Goal: Task Accomplishment & Management: Complete application form

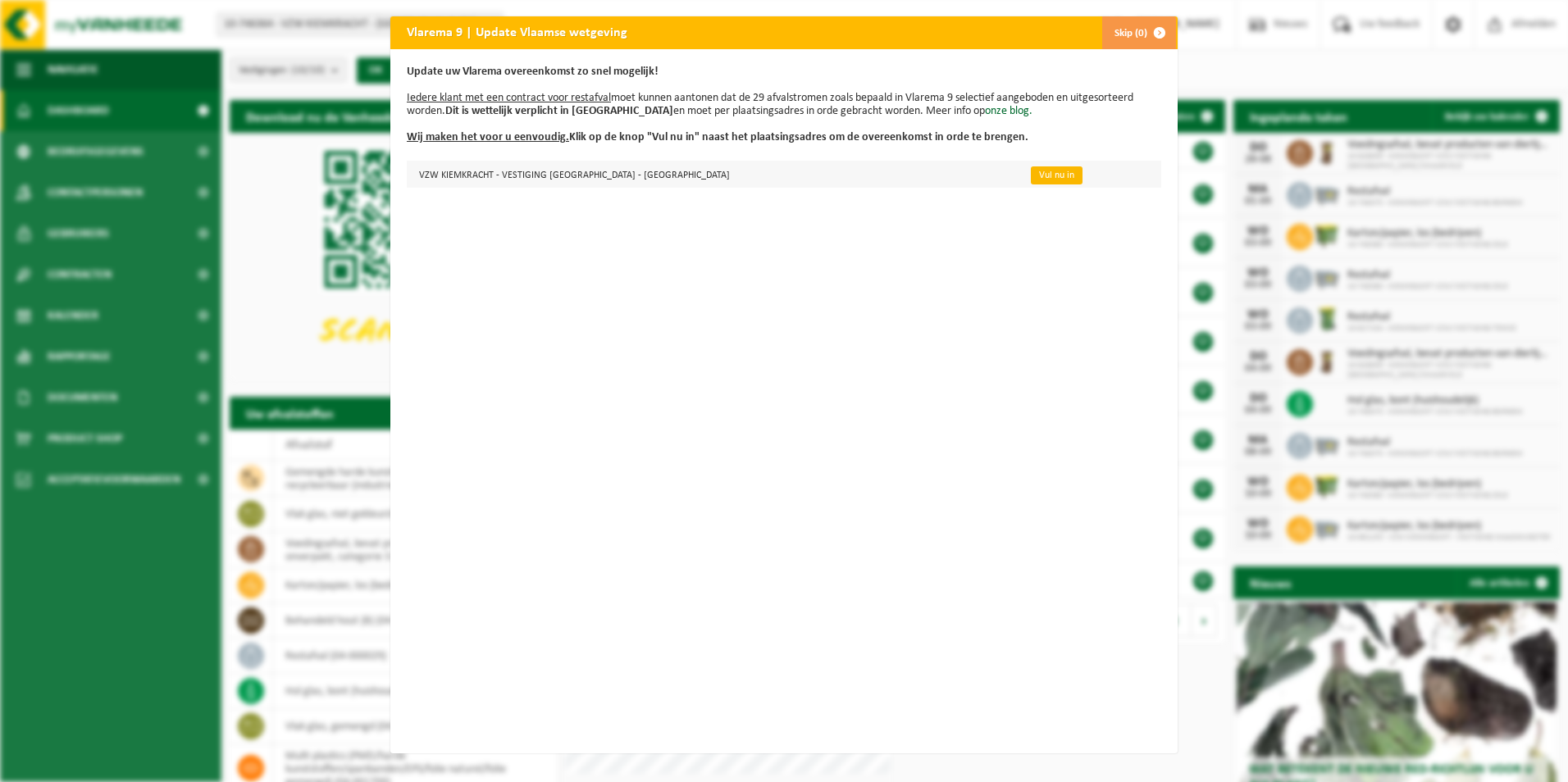
click at [1031, 179] on link "Vul nu in" at bounding box center [1056, 175] width 51 height 18
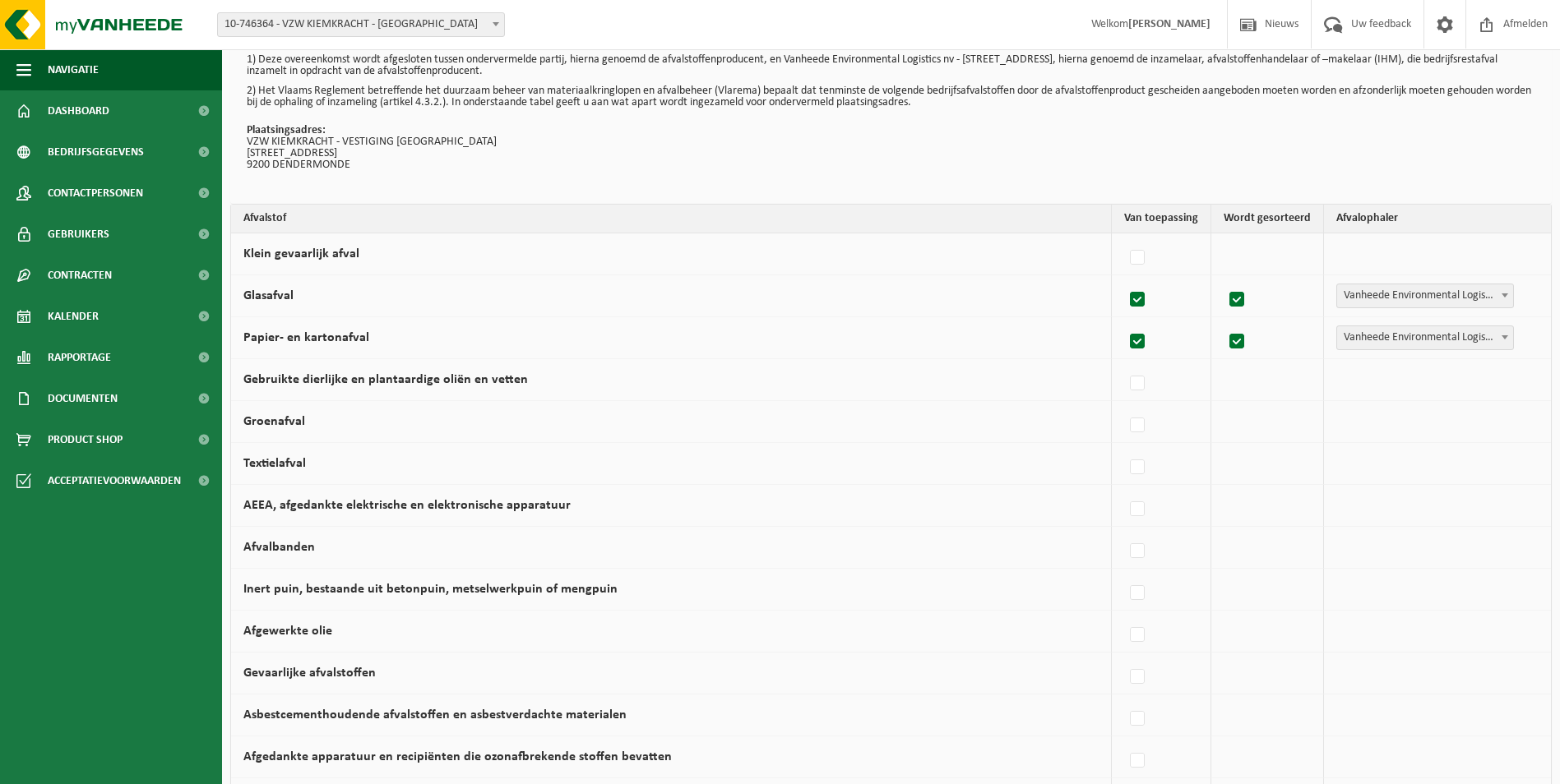
scroll to position [82, 0]
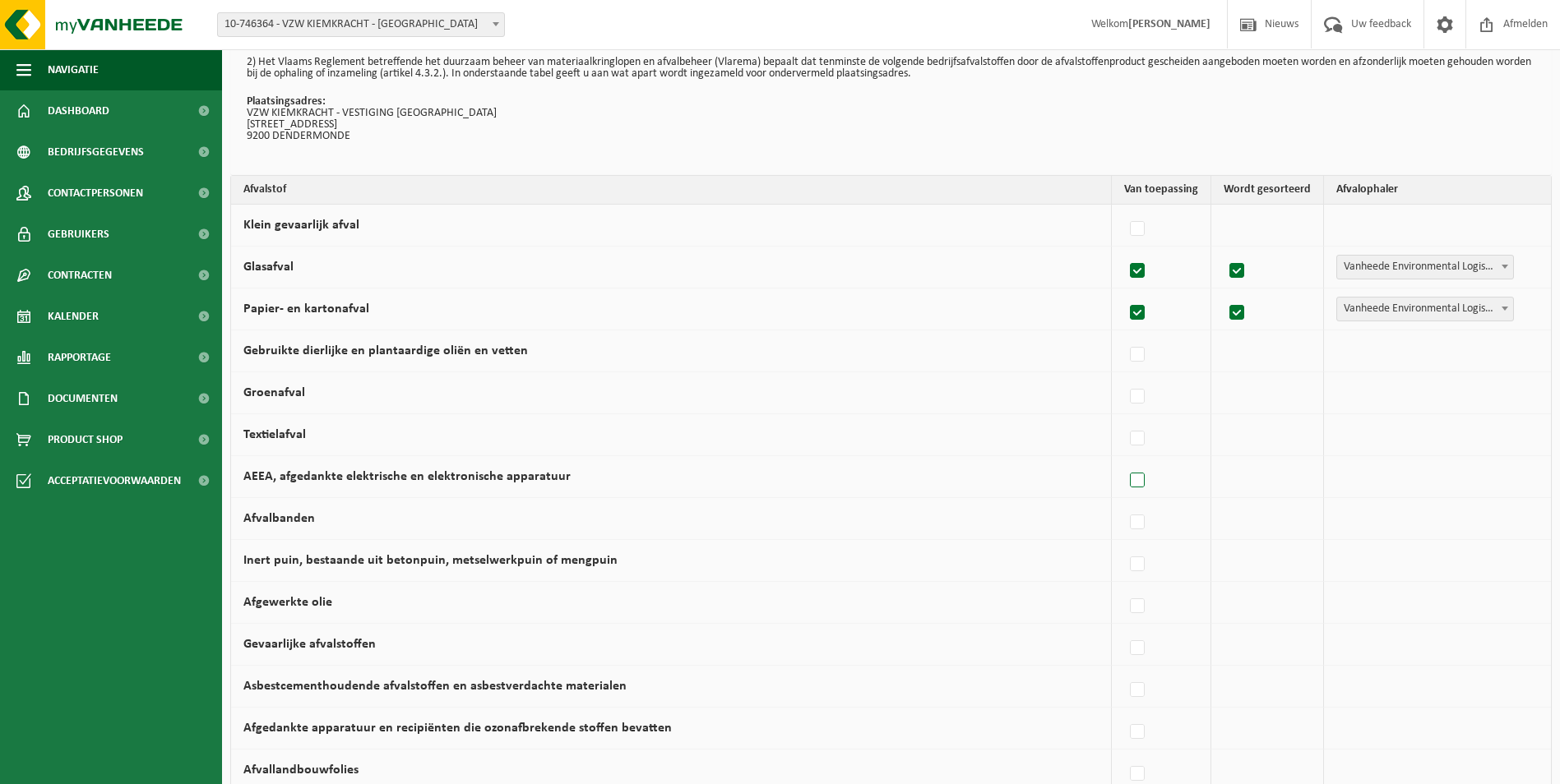
click at [1145, 475] on label at bounding box center [1138, 481] width 23 height 25
click at [1124, 460] on input "AEEA, afgedankte elektrische en elektronische apparatuur" at bounding box center [1123, 459] width 1 height 1
checkbox input "true"
click at [1453, 472] on span "Vanheede Environmental Logistics" at bounding box center [1422, 477] width 180 height 23
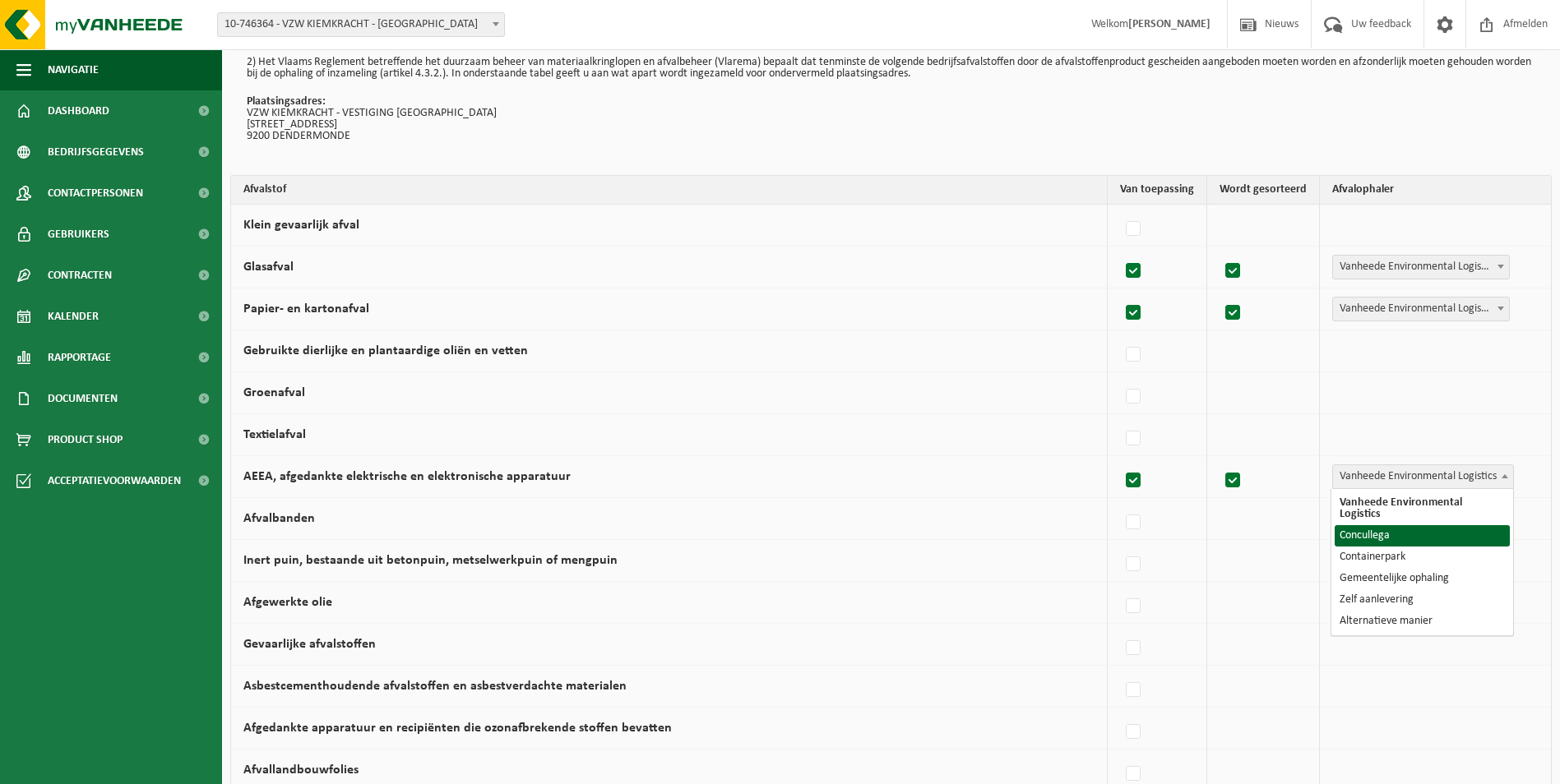
select select "Concullega"
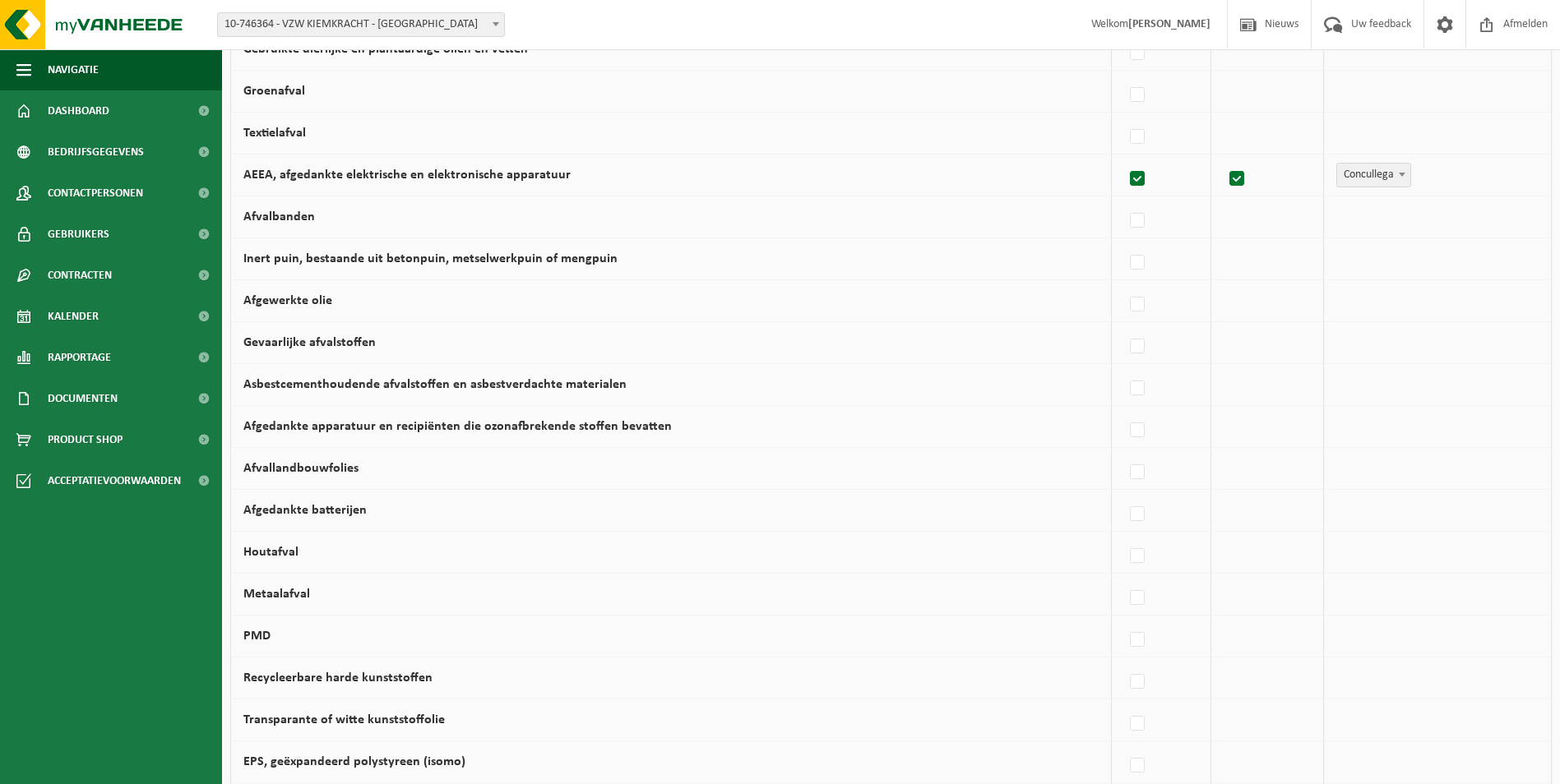
scroll to position [411, 0]
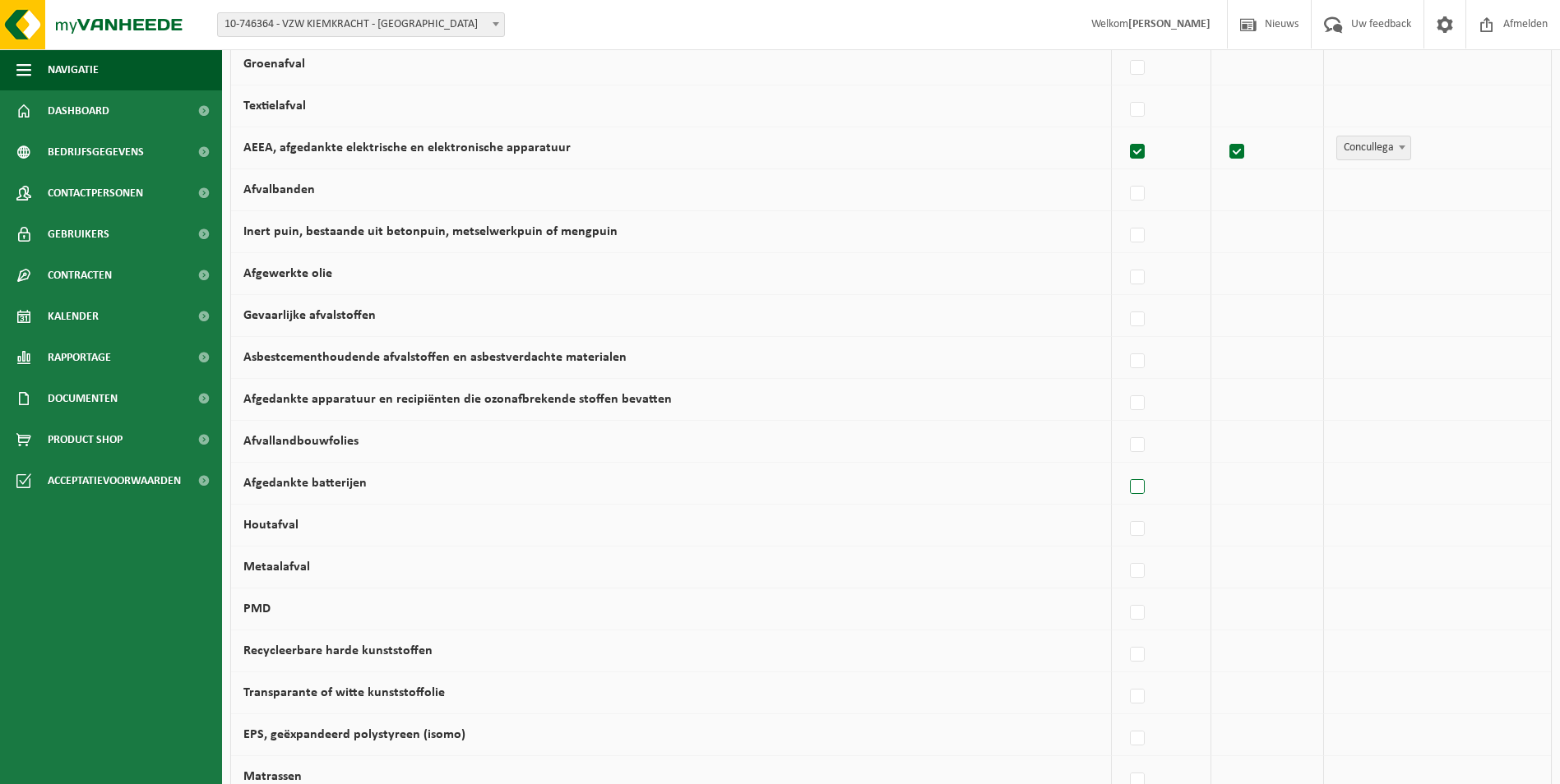
click at [1140, 483] on label at bounding box center [1138, 487] width 23 height 25
click at [1124, 467] on input "Afgedankte batterijen" at bounding box center [1123, 466] width 1 height 1
checkbox input "true"
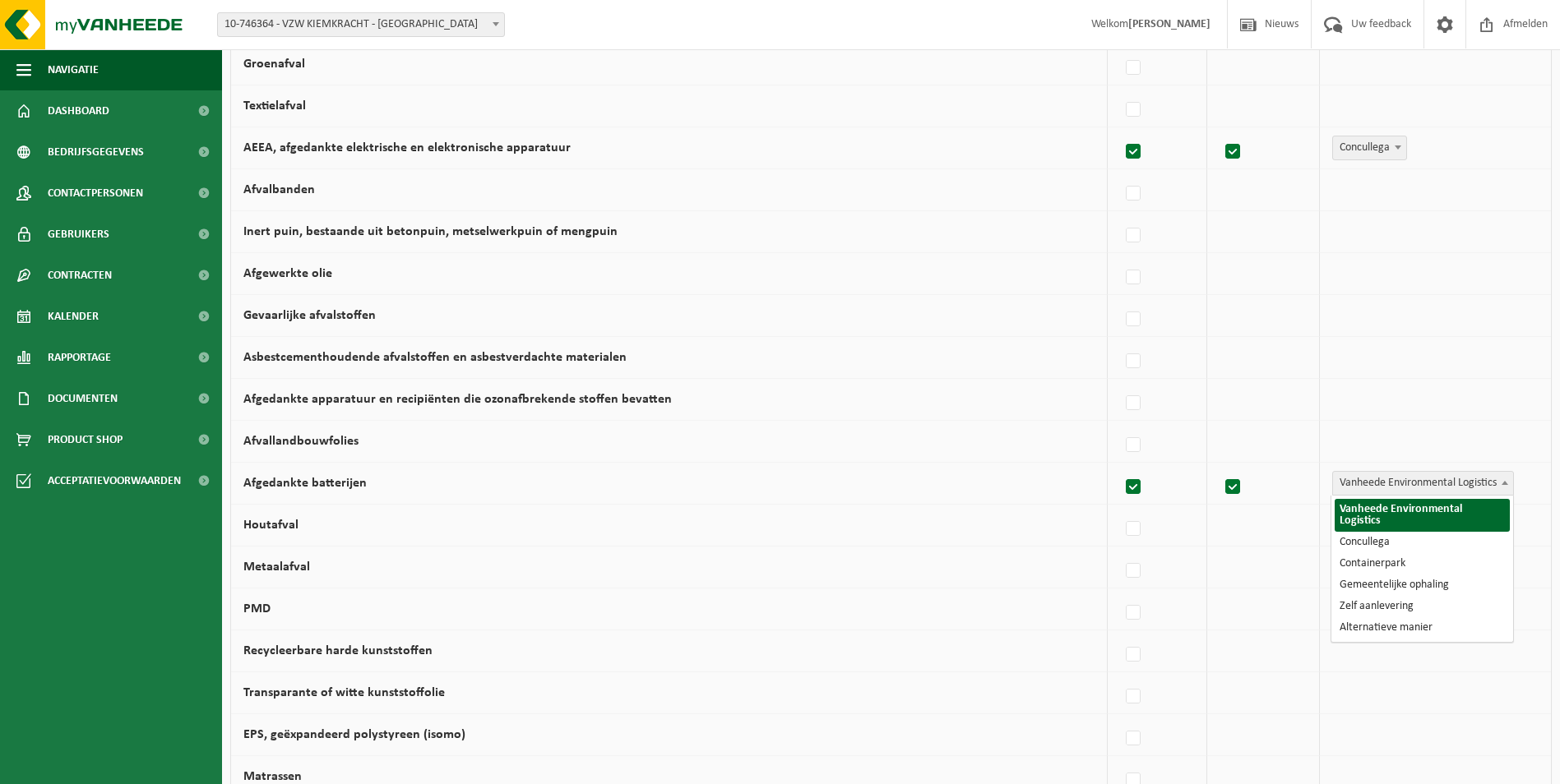
click at [1360, 475] on span "Vanheede Environmental Logistics" at bounding box center [1422, 483] width 180 height 23
select select "Concullega"
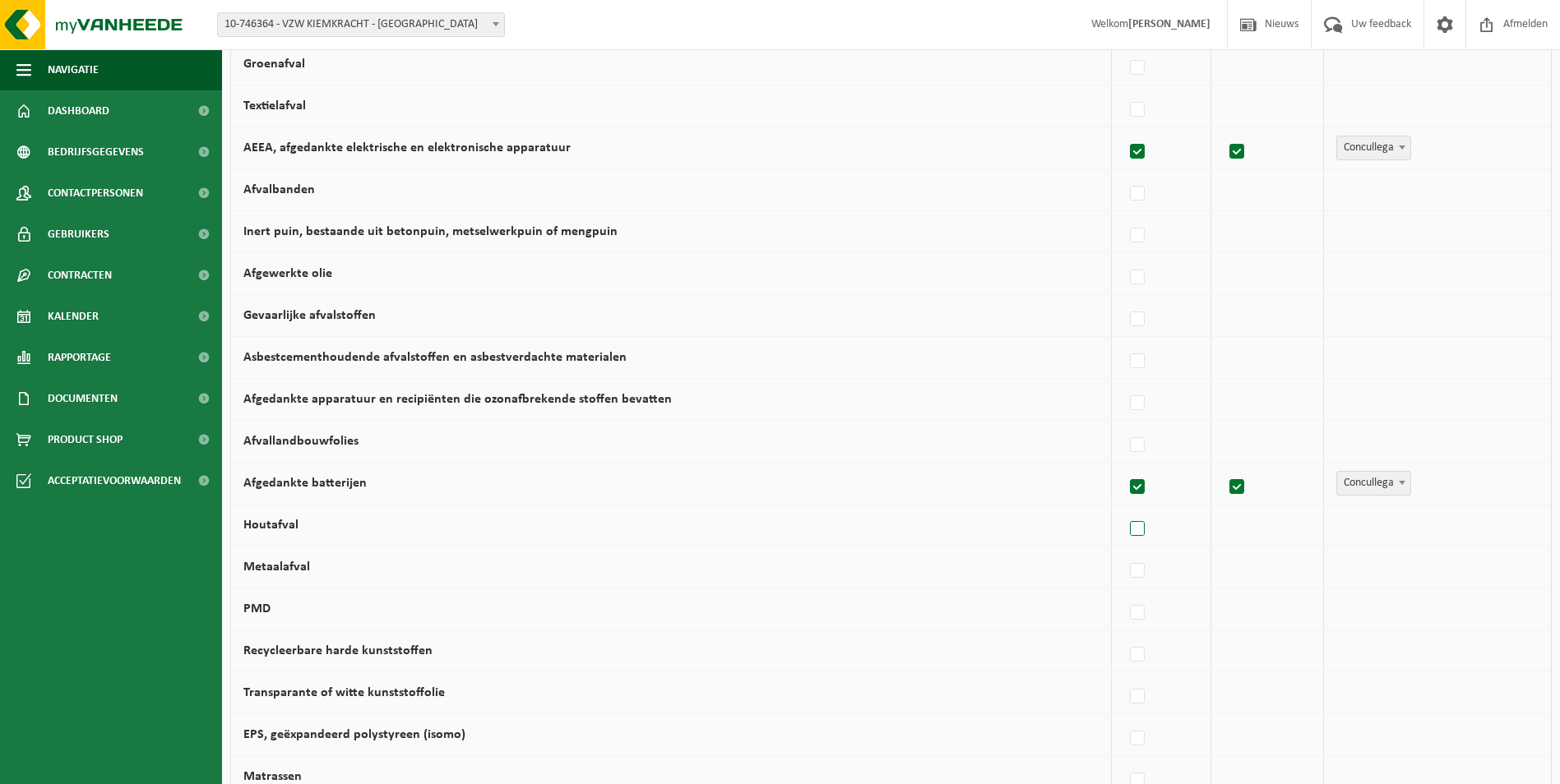
click at [1145, 530] on label at bounding box center [1138, 530] width 23 height 25
click at [1124, 509] on input "Houtafval" at bounding box center [1123, 508] width 1 height 1
checkbox input "true"
click at [1365, 532] on span "Vanheede Environmental Logistics" at bounding box center [1422, 525] width 180 height 23
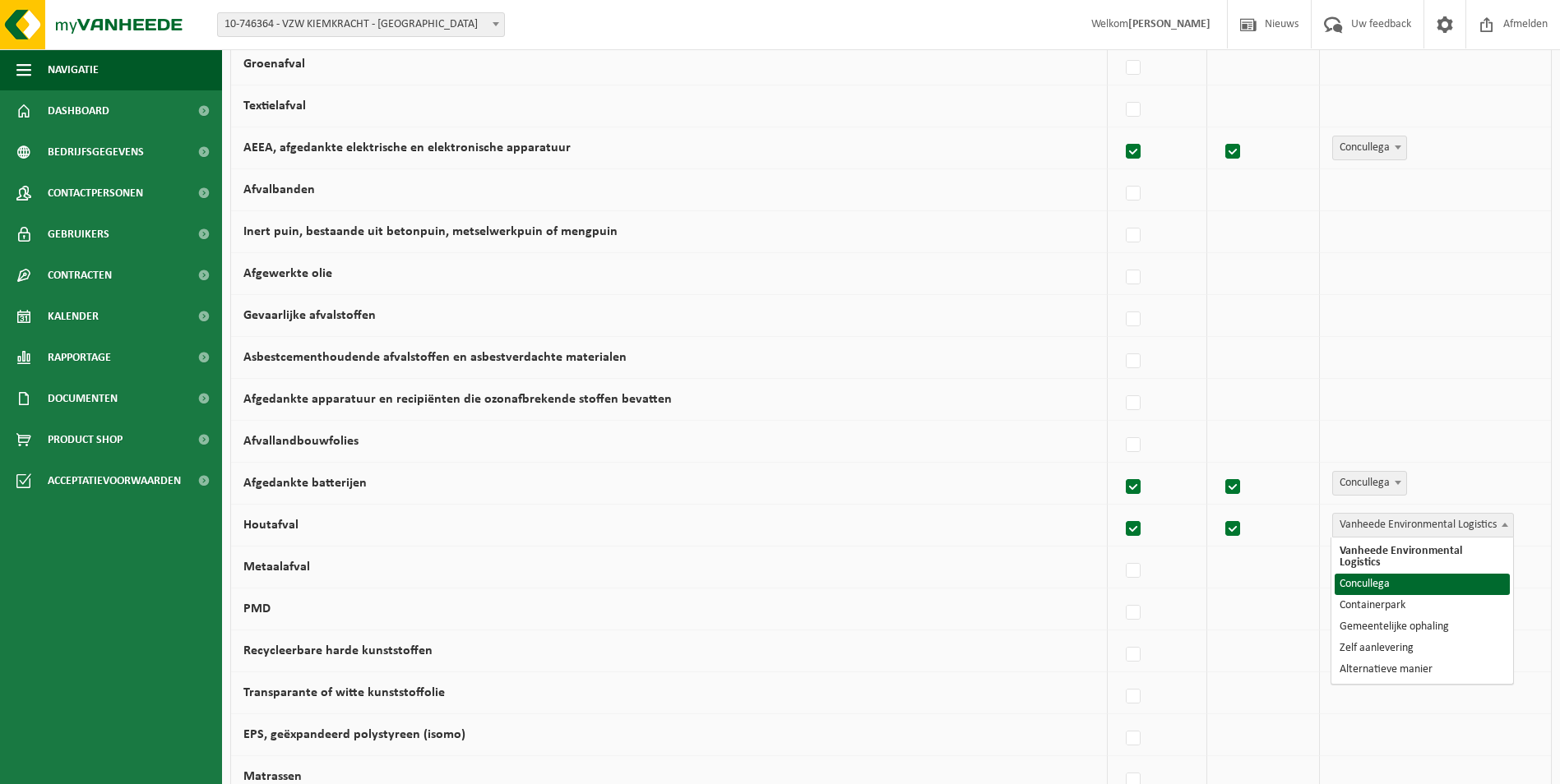
select select "Concullega"
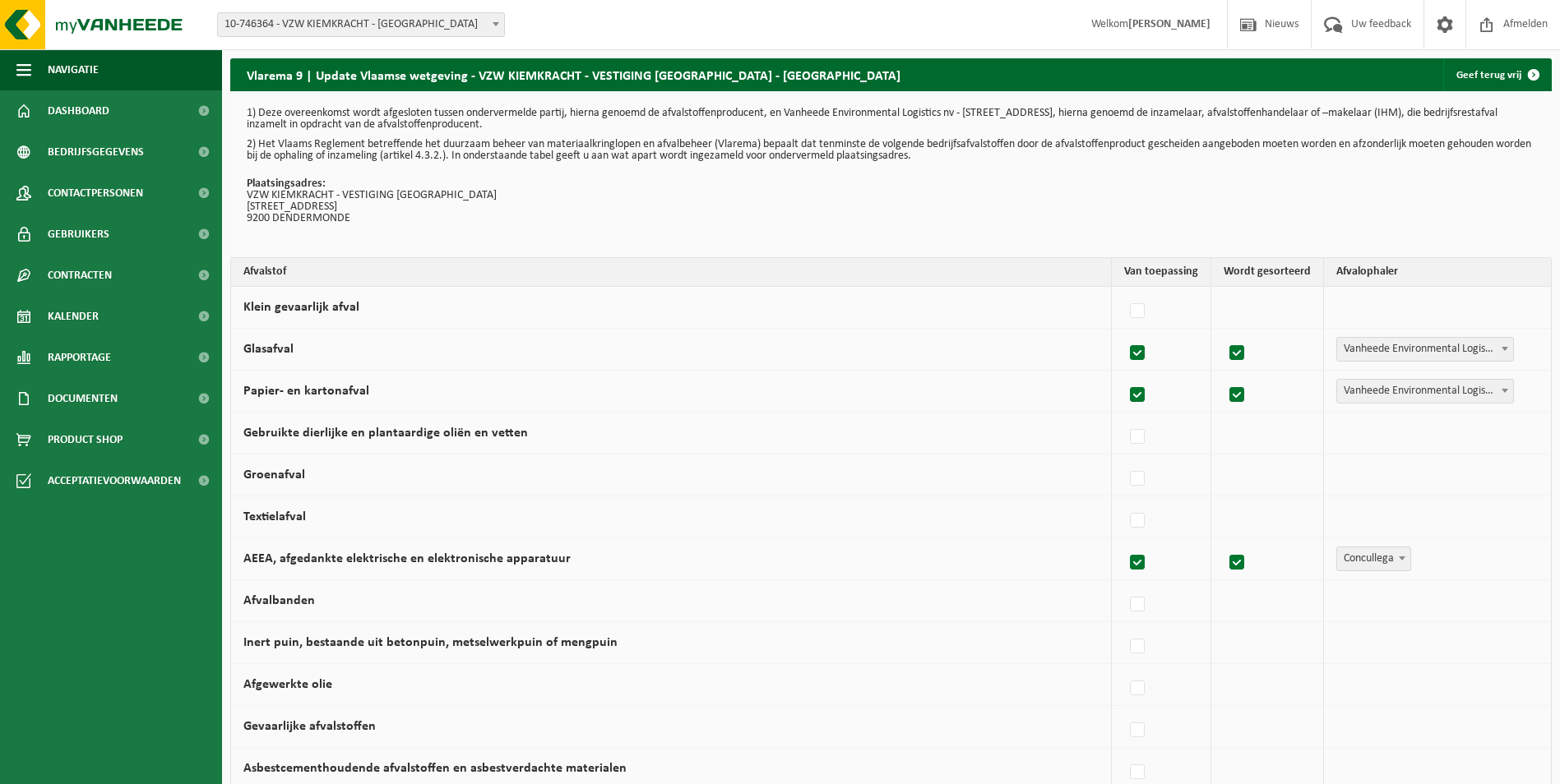
scroll to position [658, 0]
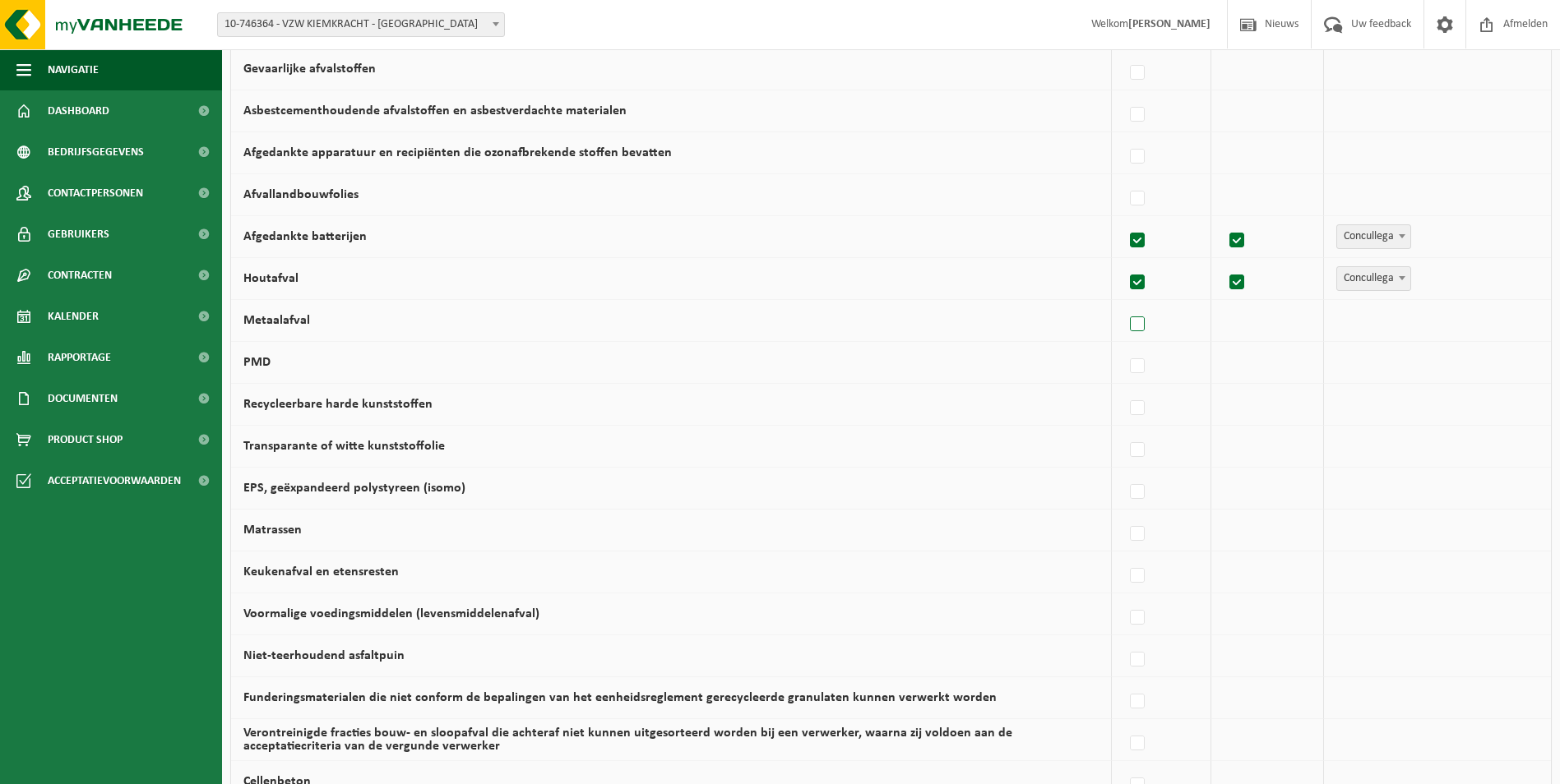
click at [1137, 326] on label at bounding box center [1138, 325] width 23 height 25
click at [1124, 304] on input "Metaalafval" at bounding box center [1123, 303] width 1 height 1
checkbox input "true"
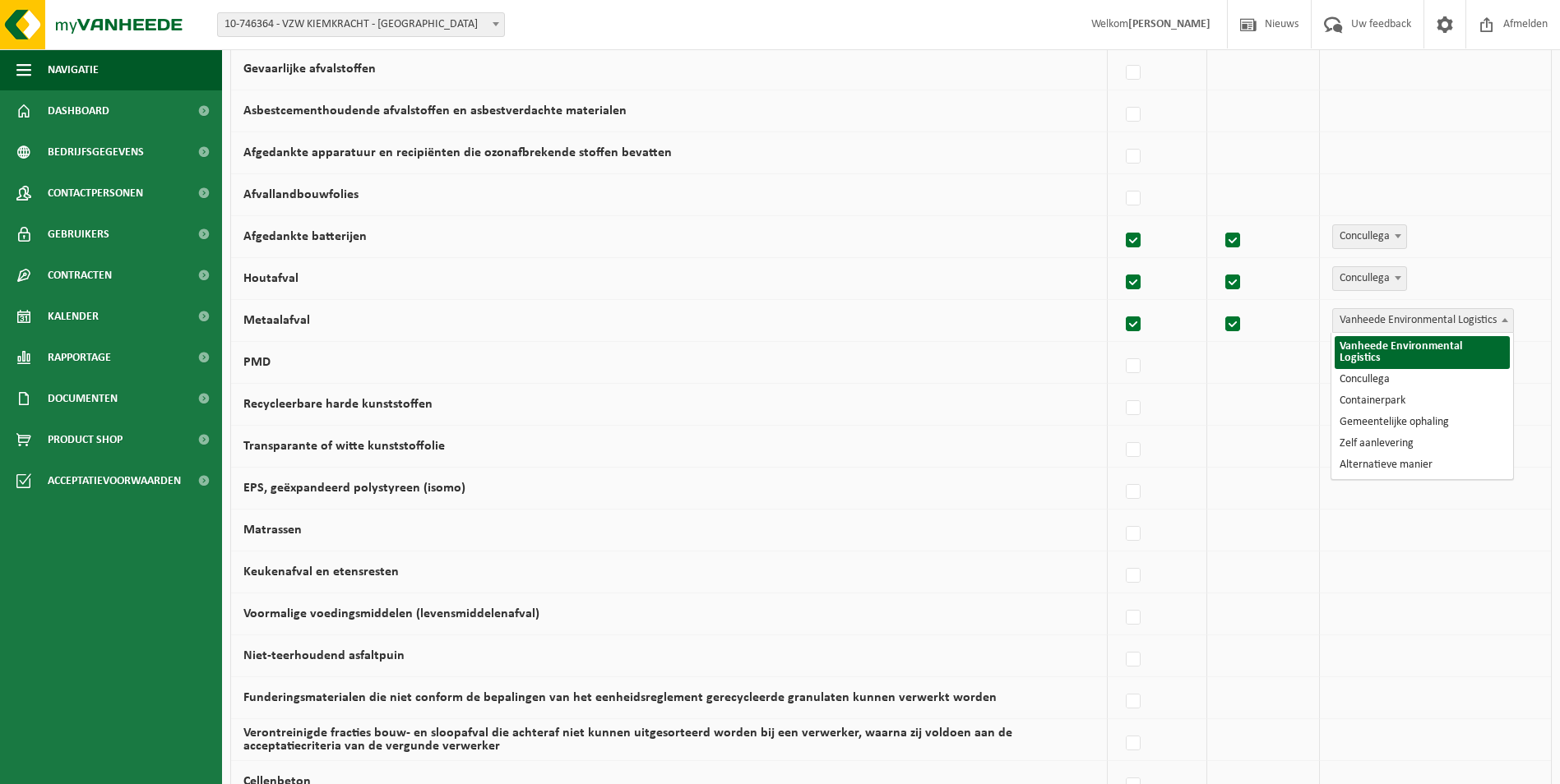
click at [1401, 319] on span "Vanheede Environmental Logistics" at bounding box center [1422, 321] width 180 height 23
select select "Concullega"
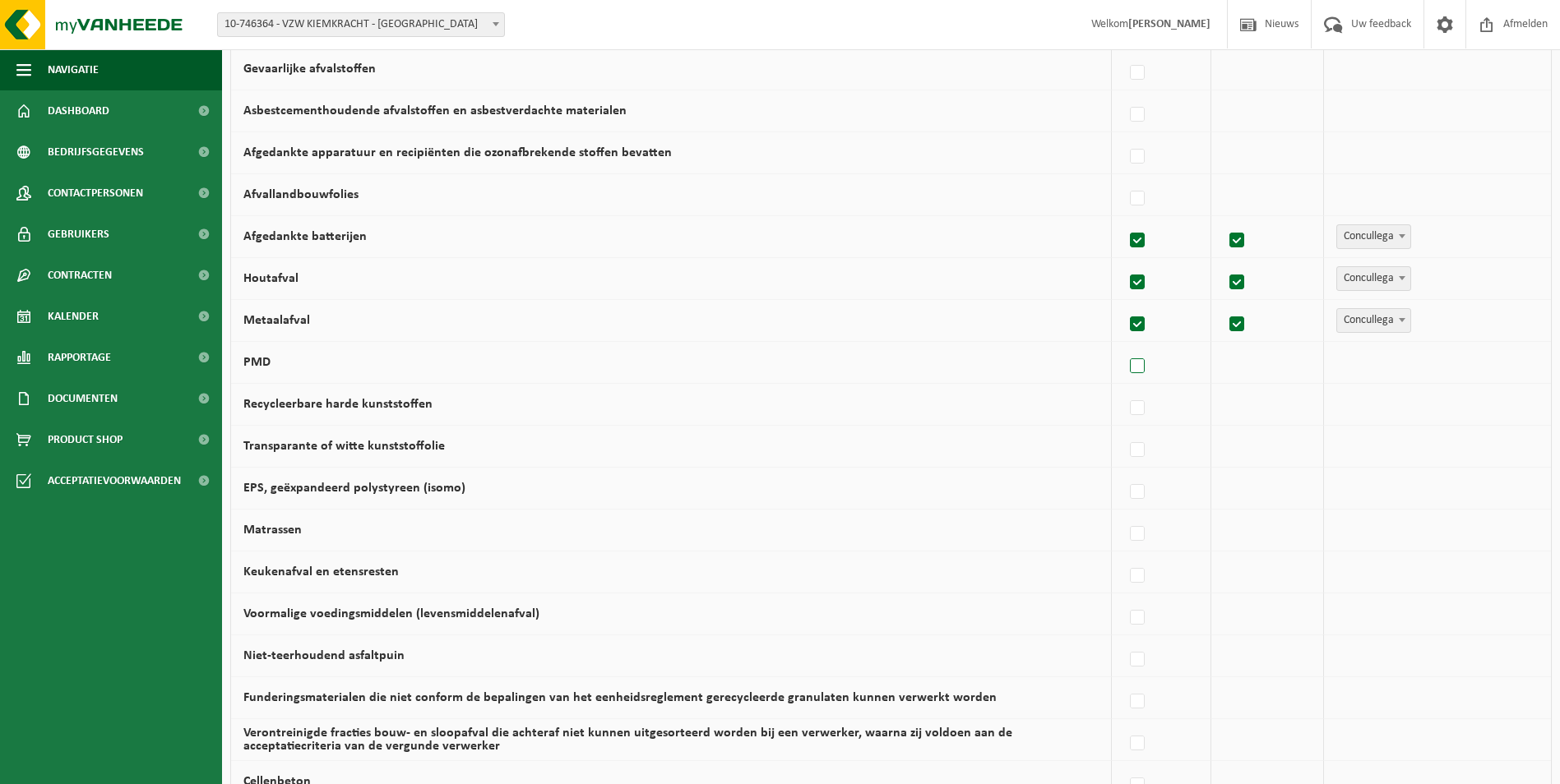
click at [1140, 365] on label at bounding box center [1138, 367] width 23 height 25
click at [1124, 346] on input "PMD" at bounding box center [1123, 346] width 1 height 1
checkbox input "true"
click at [1384, 356] on span "Vanheede Environmental Logistics" at bounding box center [1422, 363] width 180 height 23
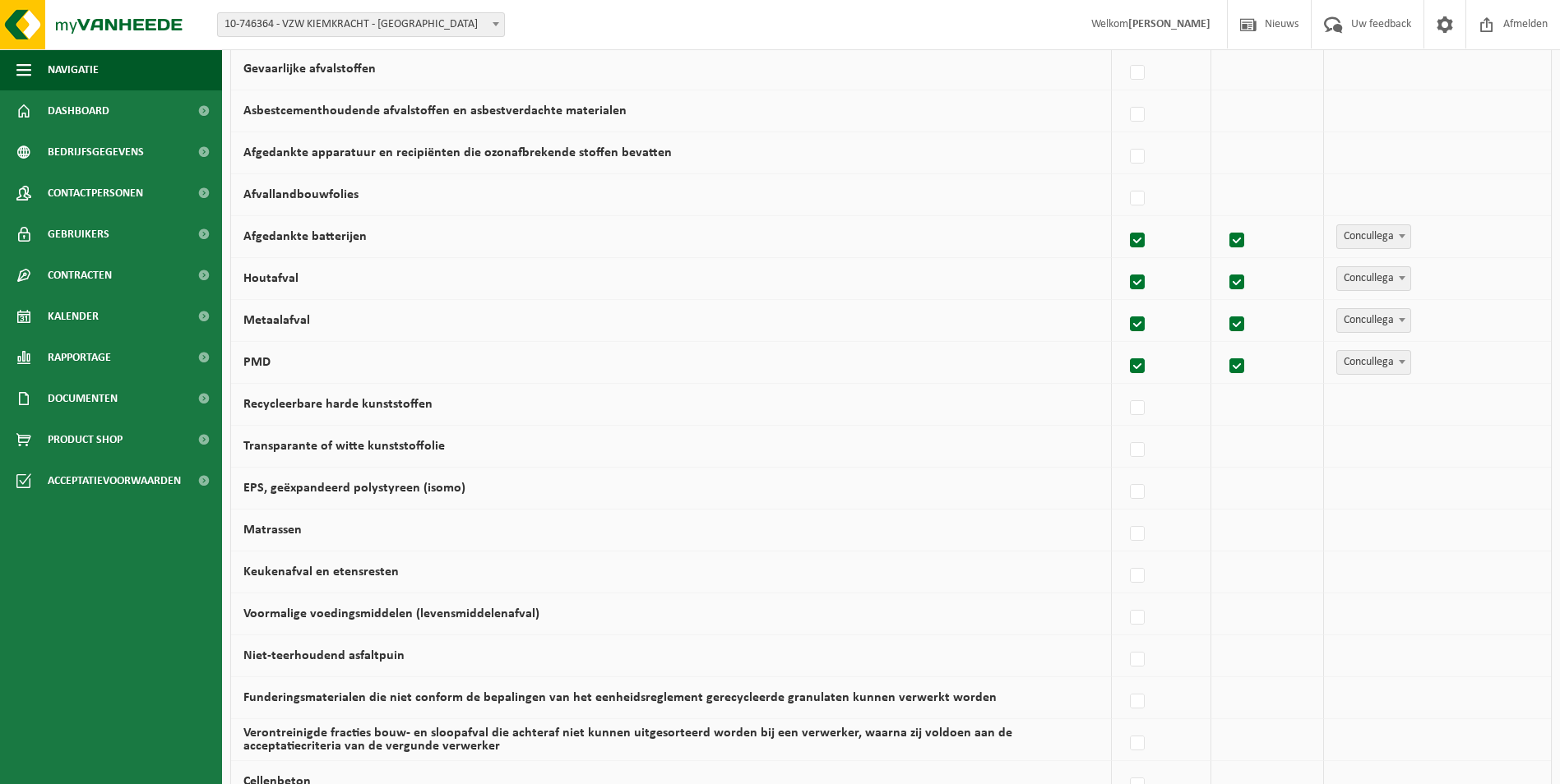
click at [1376, 359] on span "Concullega" at bounding box center [1373, 363] width 73 height 23
select select "Gemeentelijke ophaling"
click at [1141, 405] on label at bounding box center [1138, 409] width 23 height 25
click at [1124, 388] on input "Recycleerbare harde kunststoffen" at bounding box center [1123, 387] width 1 height 1
checkbox input "true"
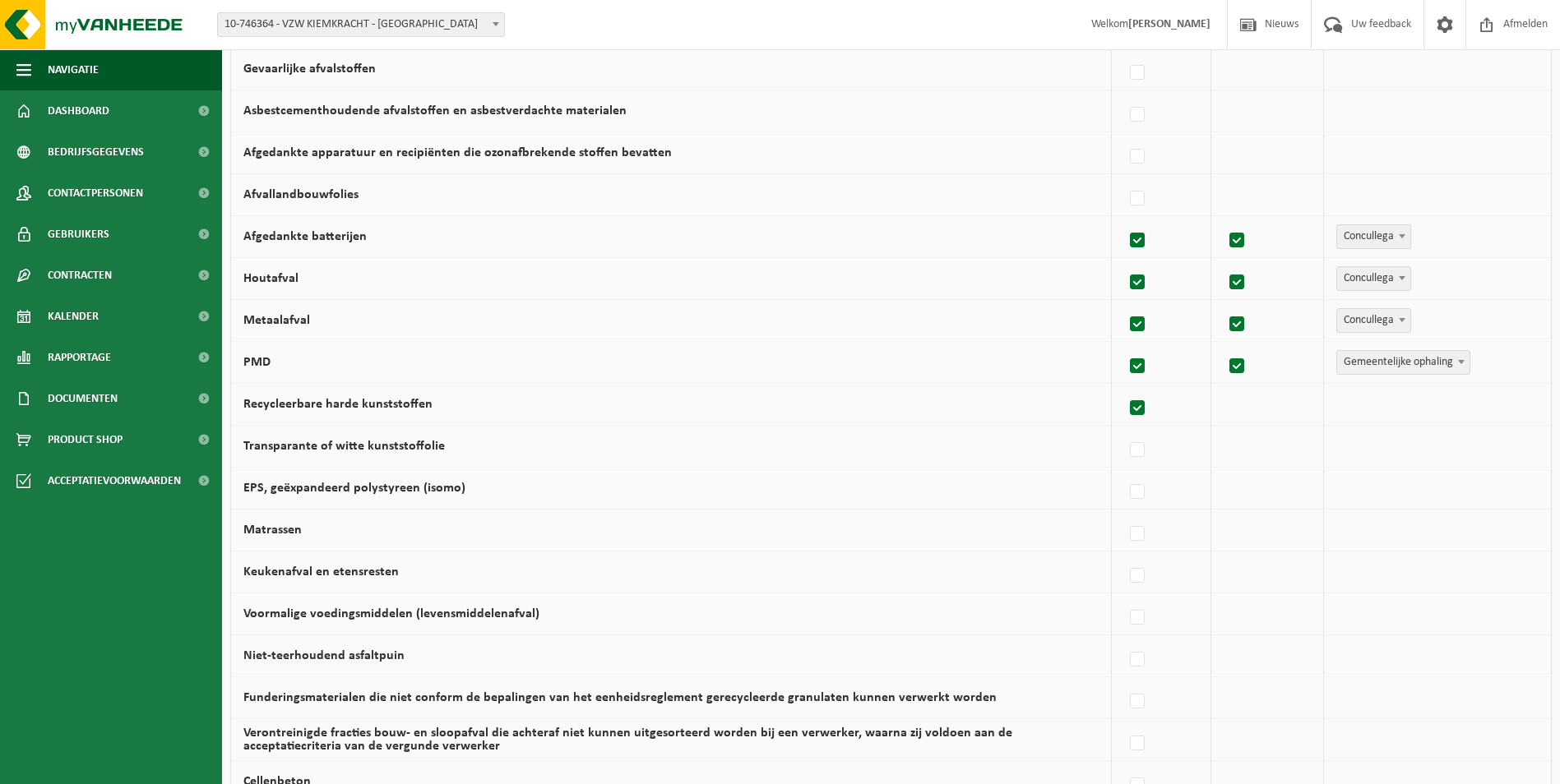
checkbox input "true"
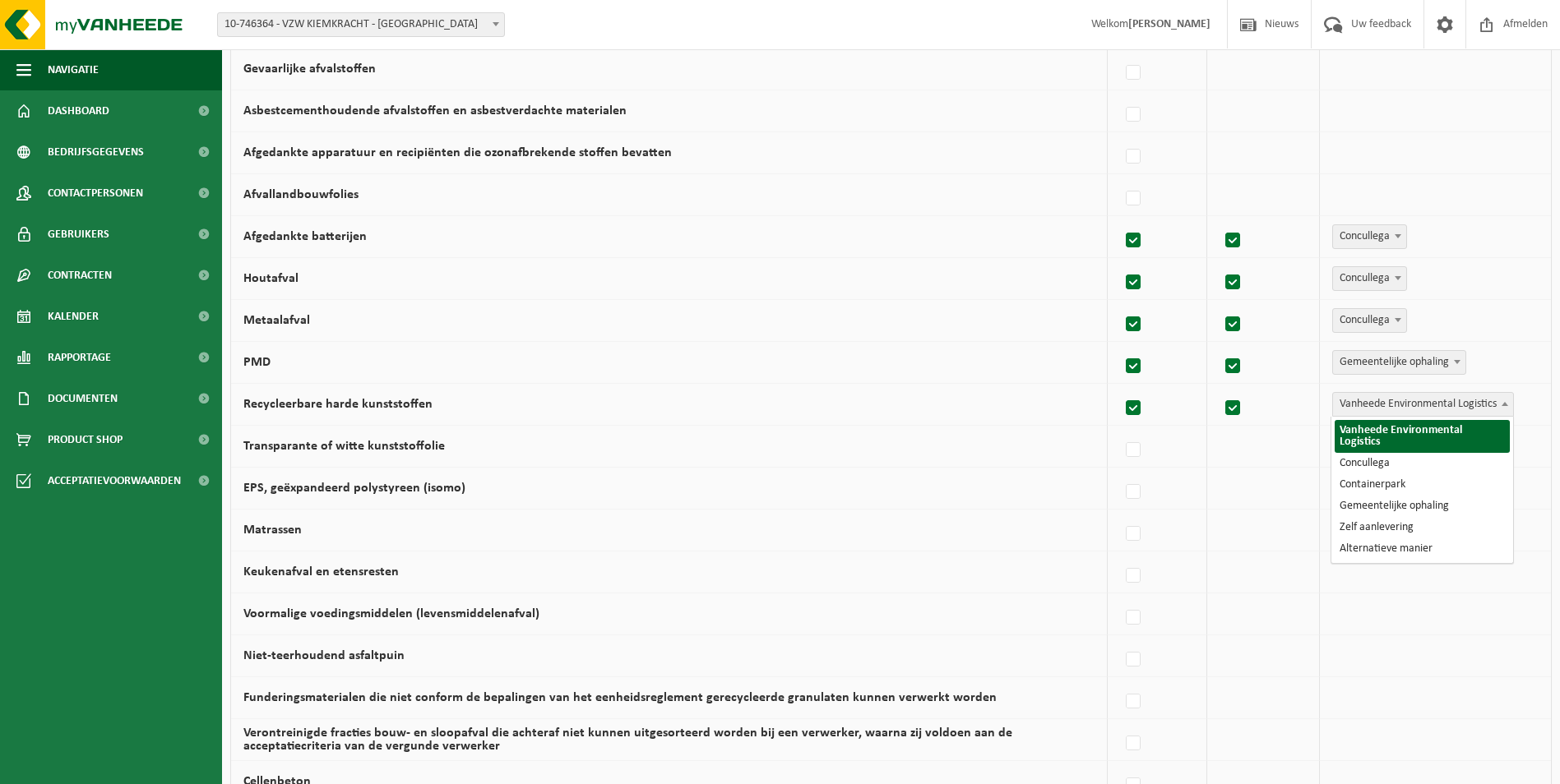
click at [1404, 399] on span "Vanheede Environmental Logistics" at bounding box center [1422, 404] width 180 height 23
select select "Concullega"
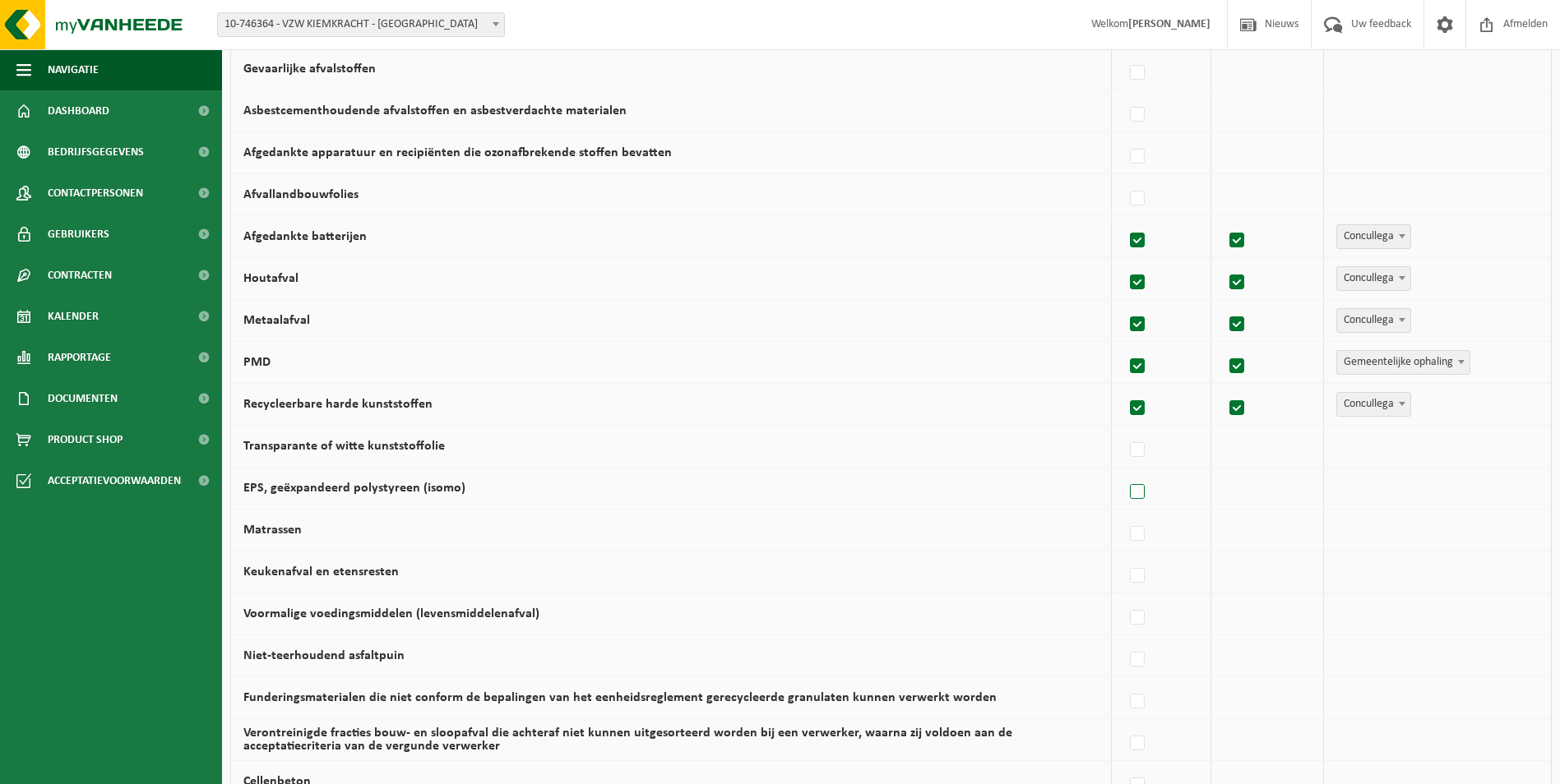
click at [1141, 491] on label at bounding box center [1138, 492] width 23 height 25
click at [1124, 472] on input "EPS, geëxpandeerd polystyreen (isomo)" at bounding box center [1123, 471] width 1 height 1
checkbox input "true"
click at [1140, 451] on label at bounding box center [1134, 451] width 23 height 25
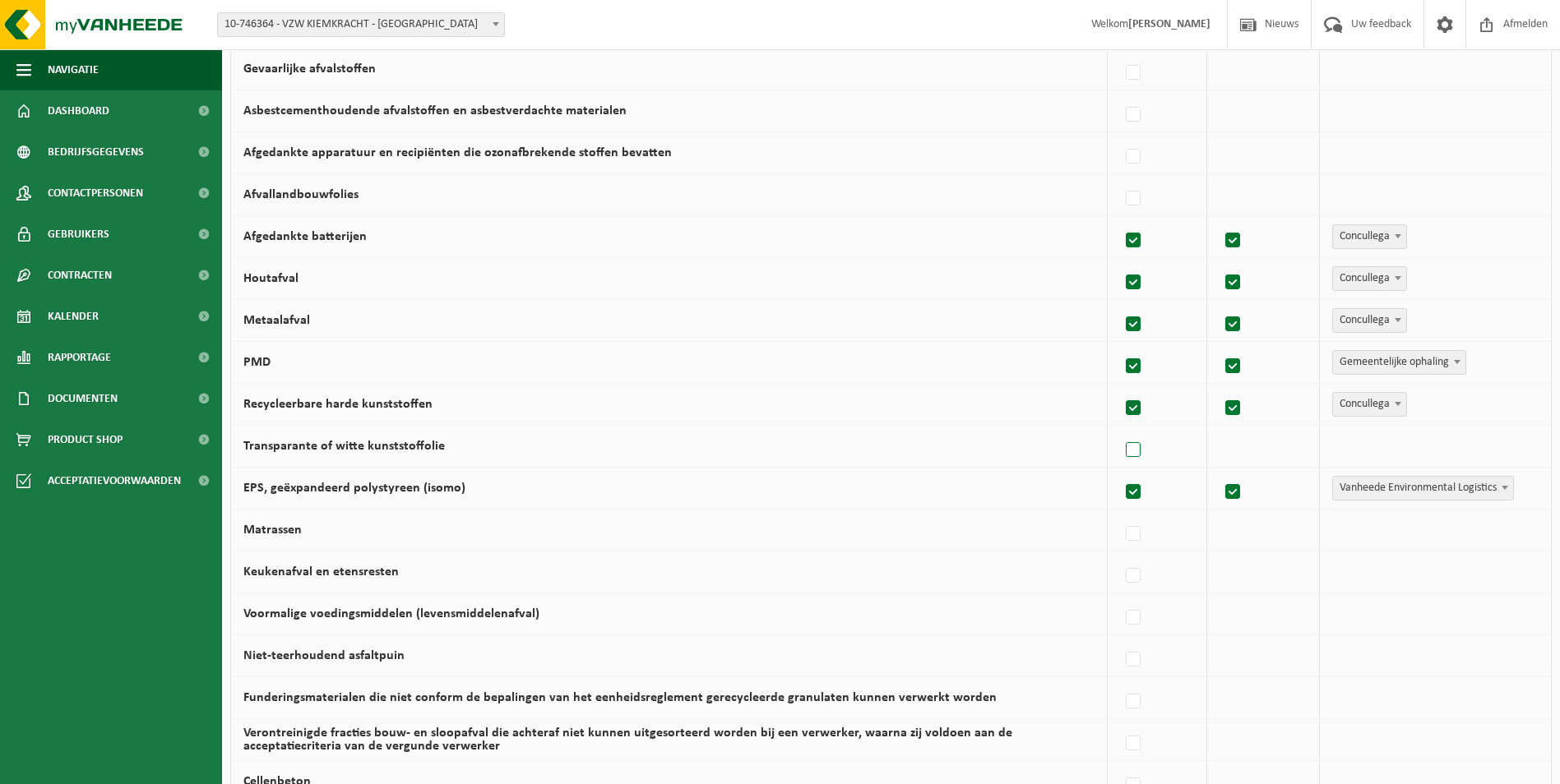
click at [1120, 430] on input "Transparante of witte kunststoffolie" at bounding box center [1119, 429] width 1 height 1
checkbox input "true"
click at [1132, 538] on label at bounding box center [1134, 535] width 23 height 25
click at [1120, 514] on input "Matrassen" at bounding box center [1119, 513] width 1 height 1
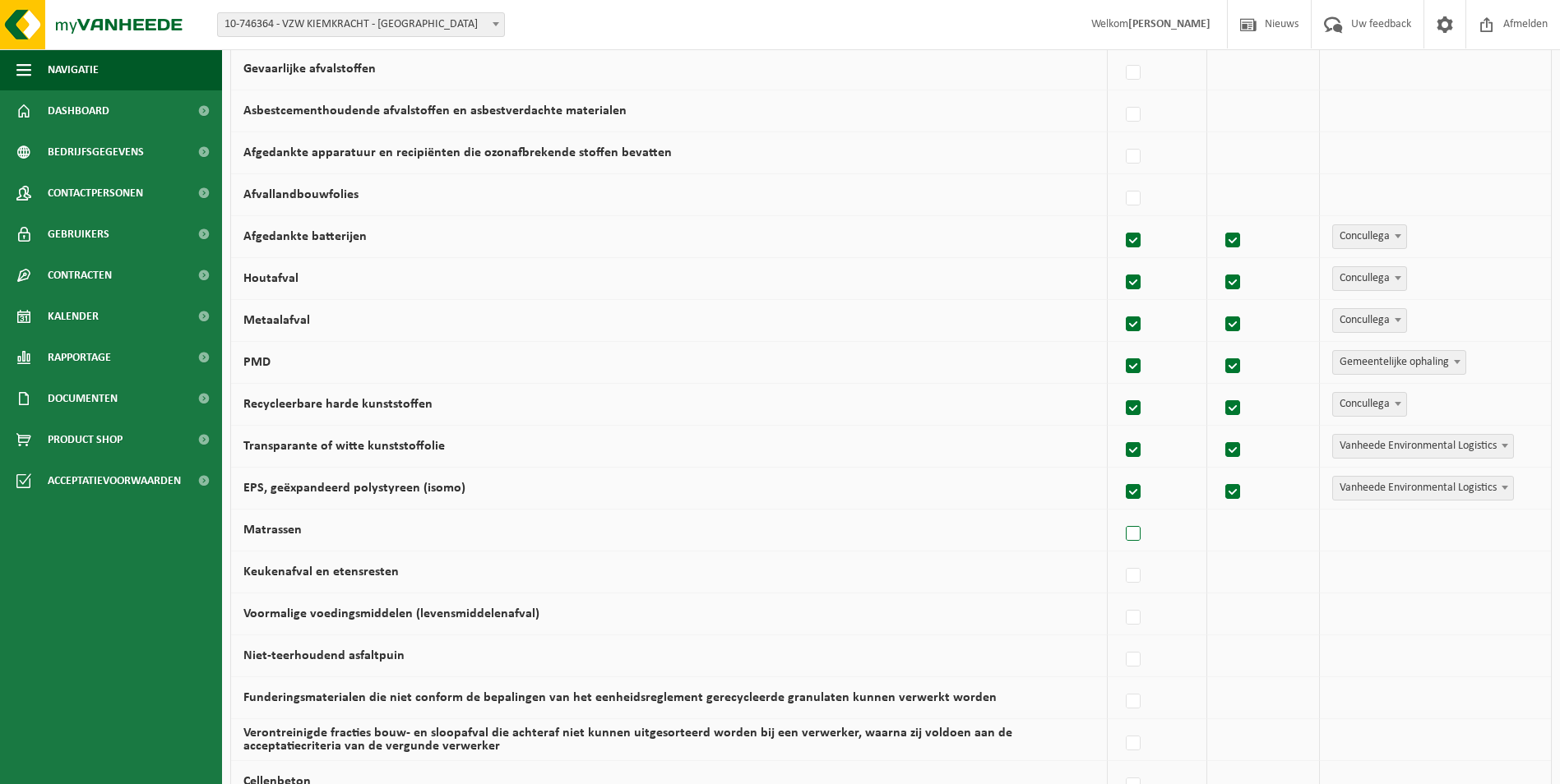
checkbox input "true"
click at [1372, 544] on td "Vanheede Environmental Logistics Concullega Containerpark Gemeentelijke ophalin…" at bounding box center [1435, 530] width 231 height 42
click at [1372, 535] on span "Vanheede Environmental Logistics" at bounding box center [1422, 530] width 180 height 23
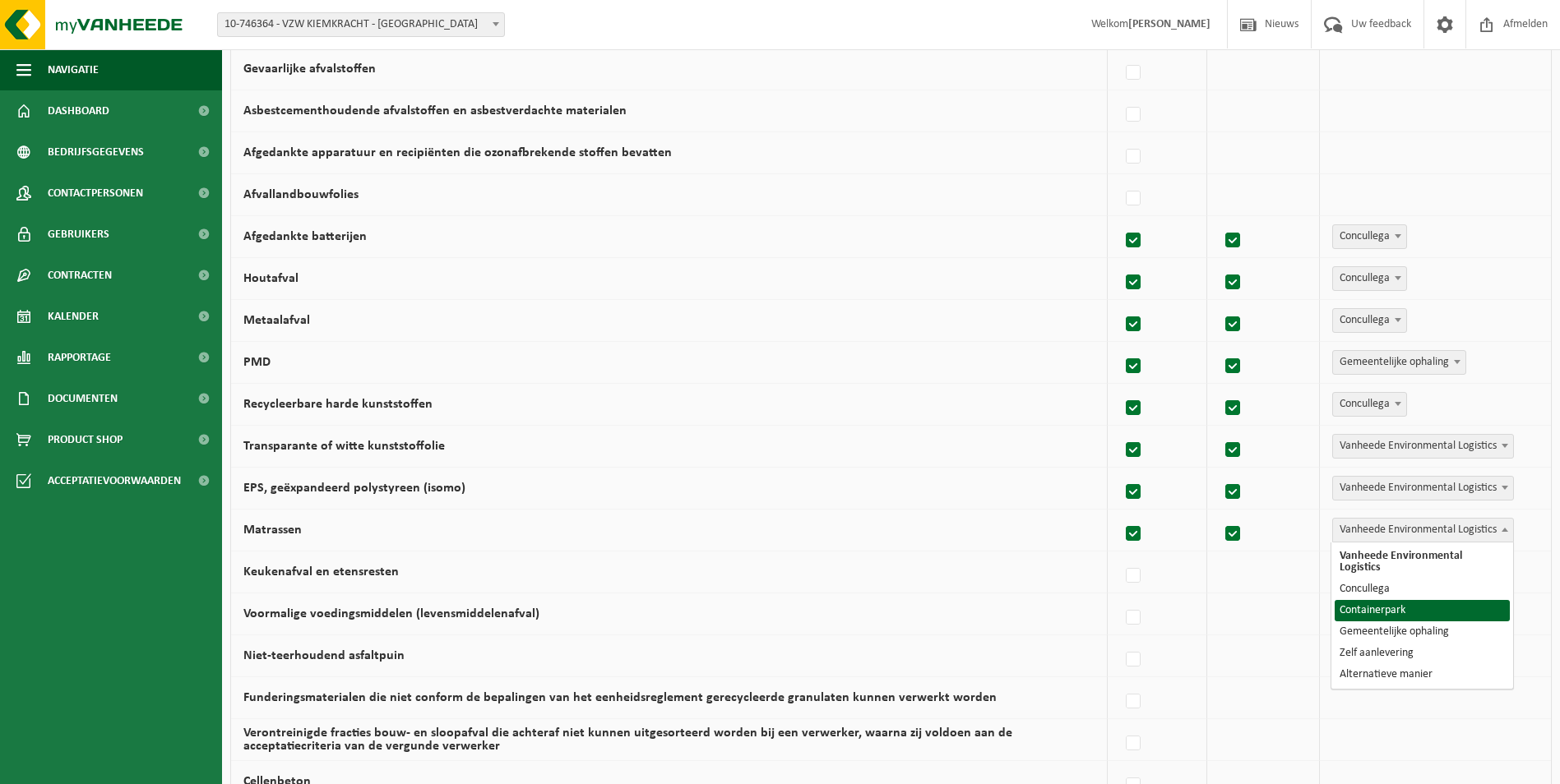
select select "Containerpark"
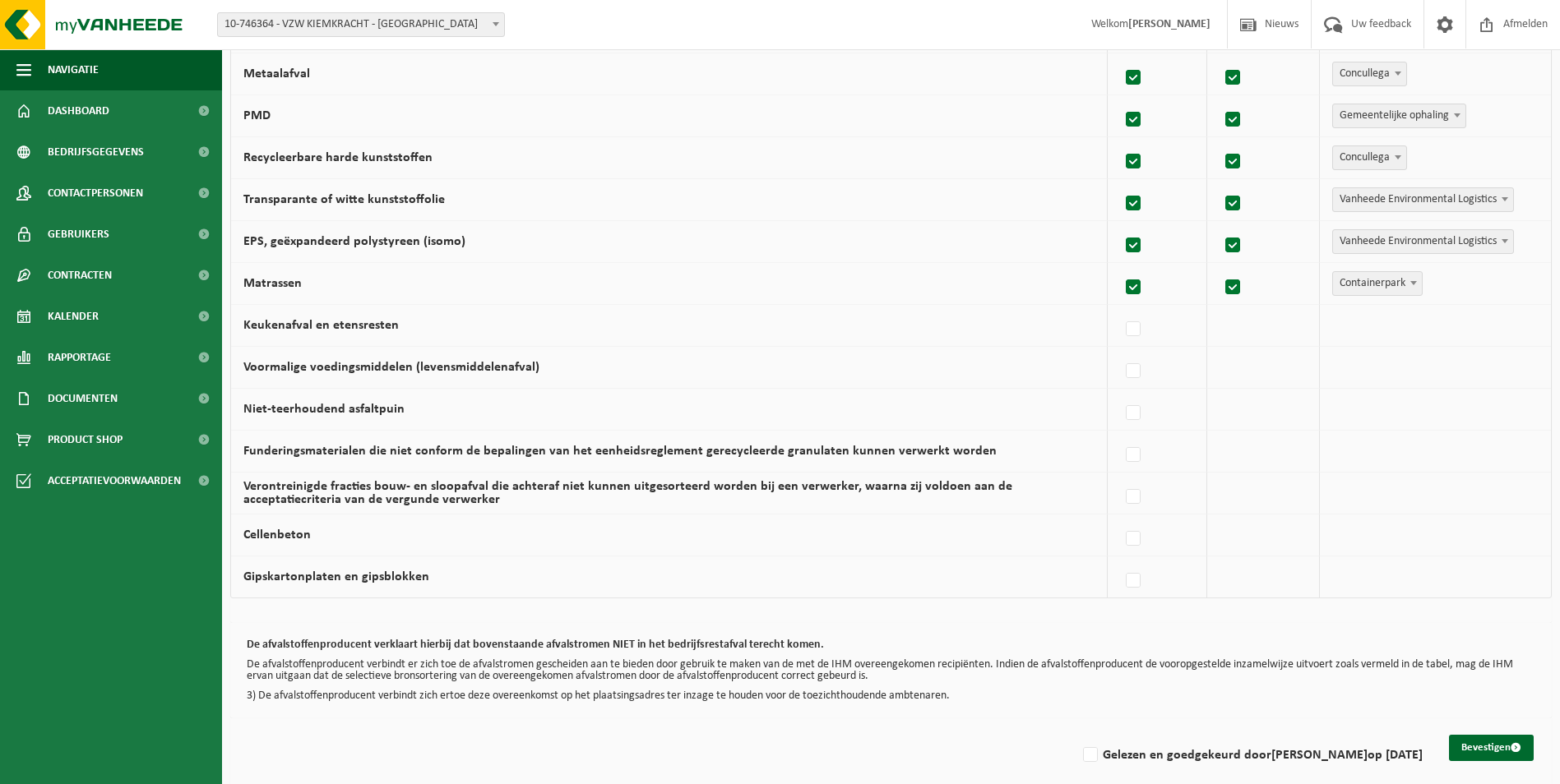
scroll to position [921, 0]
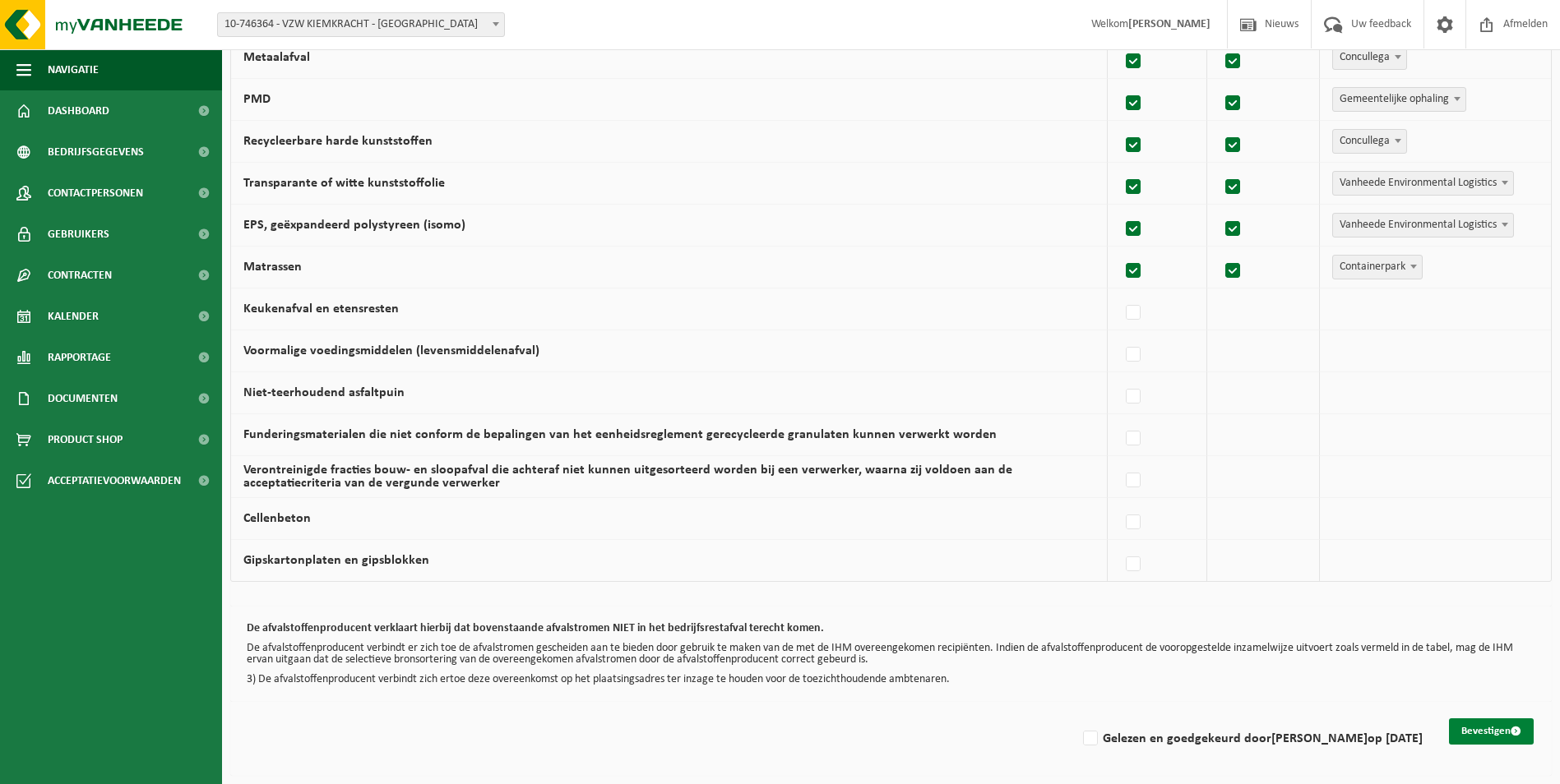
click at [1474, 727] on button "Bevestigen" at bounding box center [1491, 732] width 85 height 27
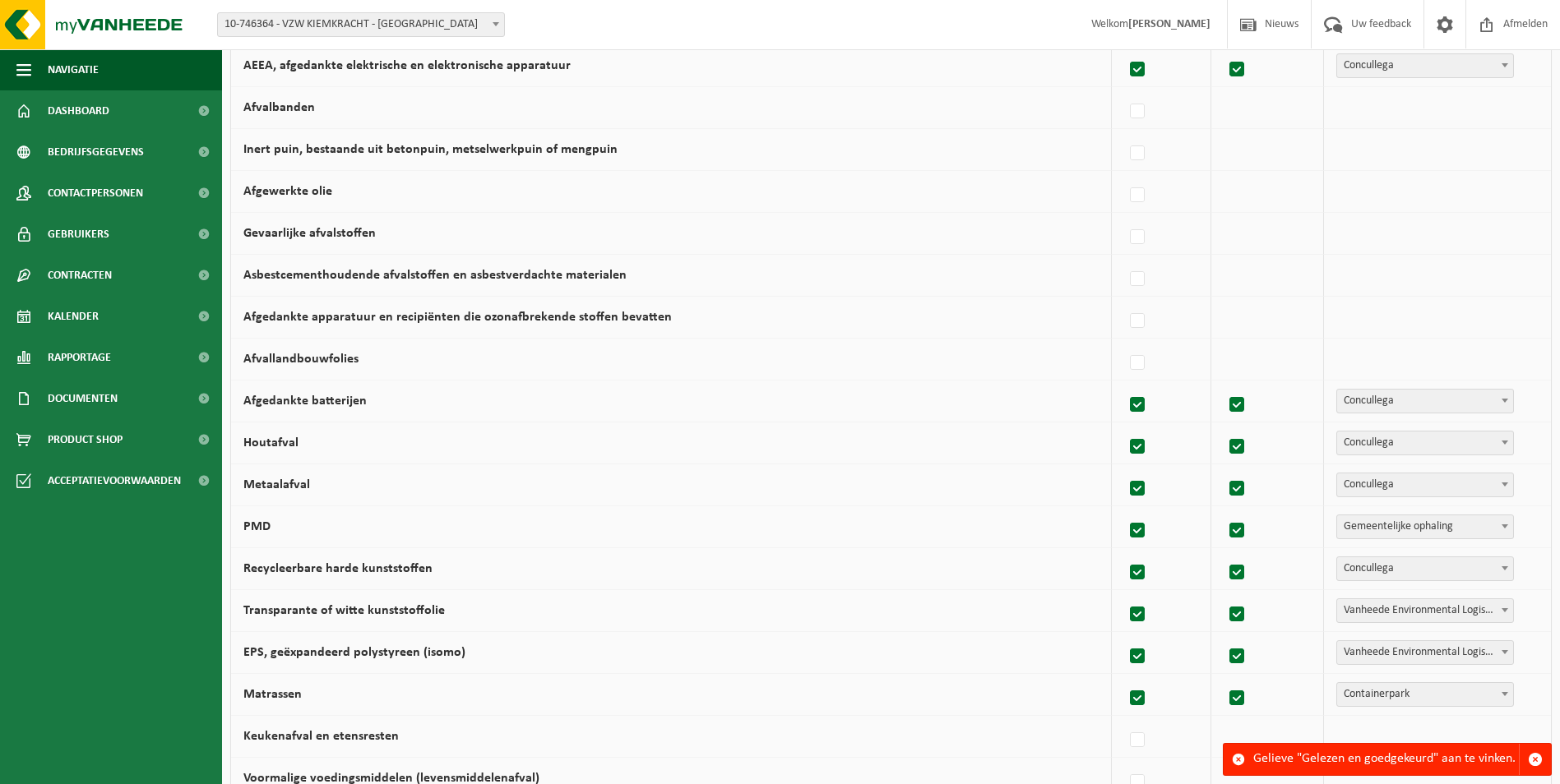
scroll to position [921, 0]
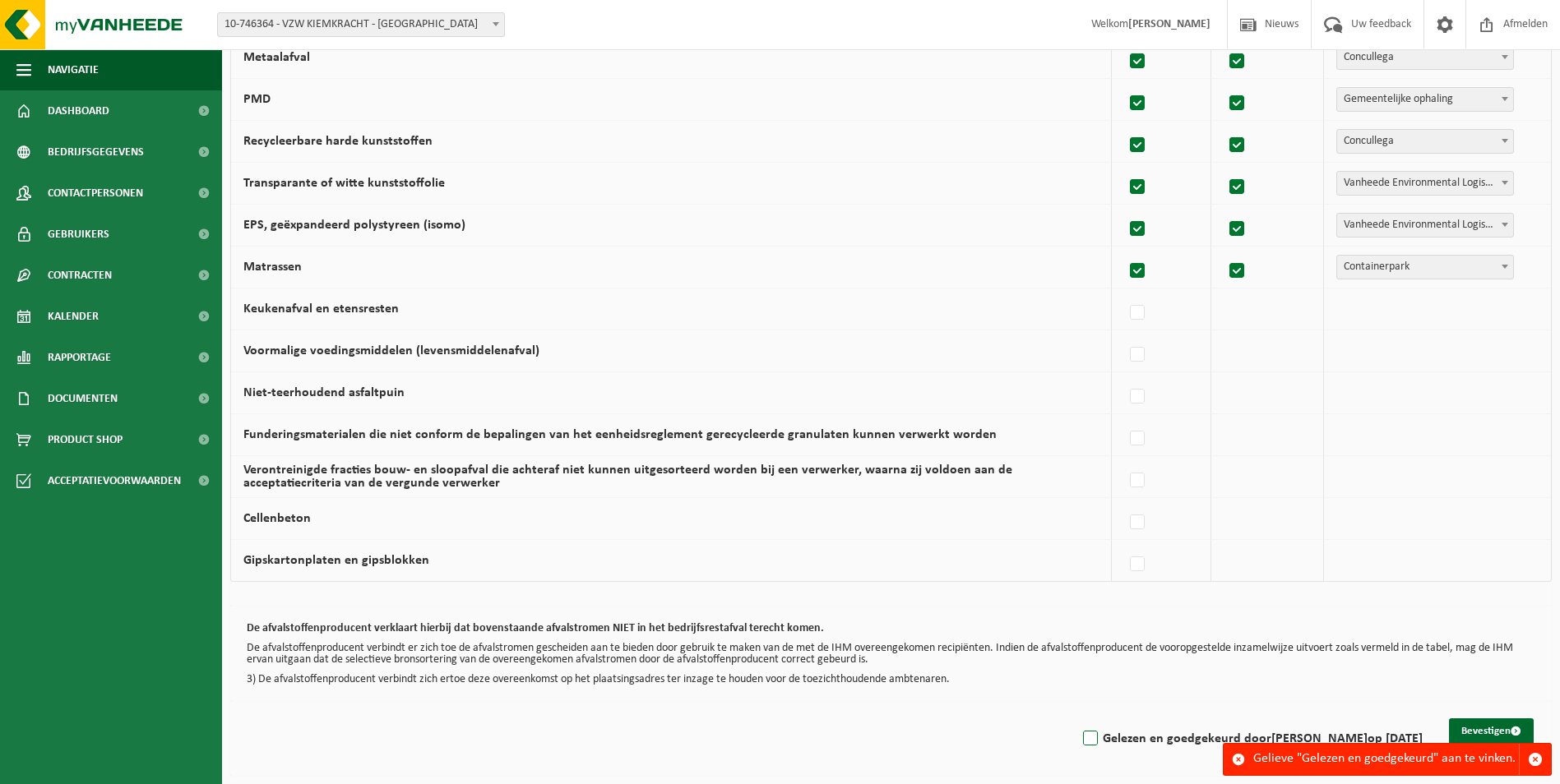
click at [1079, 739] on label "Gelezen en goedgekeurd door [PERSON_NAME] op [DATE]" at bounding box center [1251, 739] width 343 height 25
click at [1076, 719] on input "Gelezen en goedgekeurd door [PERSON_NAME] op [DATE]" at bounding box center [1076, 718] width 1 height 1
checkbox input "true"
click at [1465, 723] on button "Bevestigen" at bounding box center [1491, 732] width 85 height 27
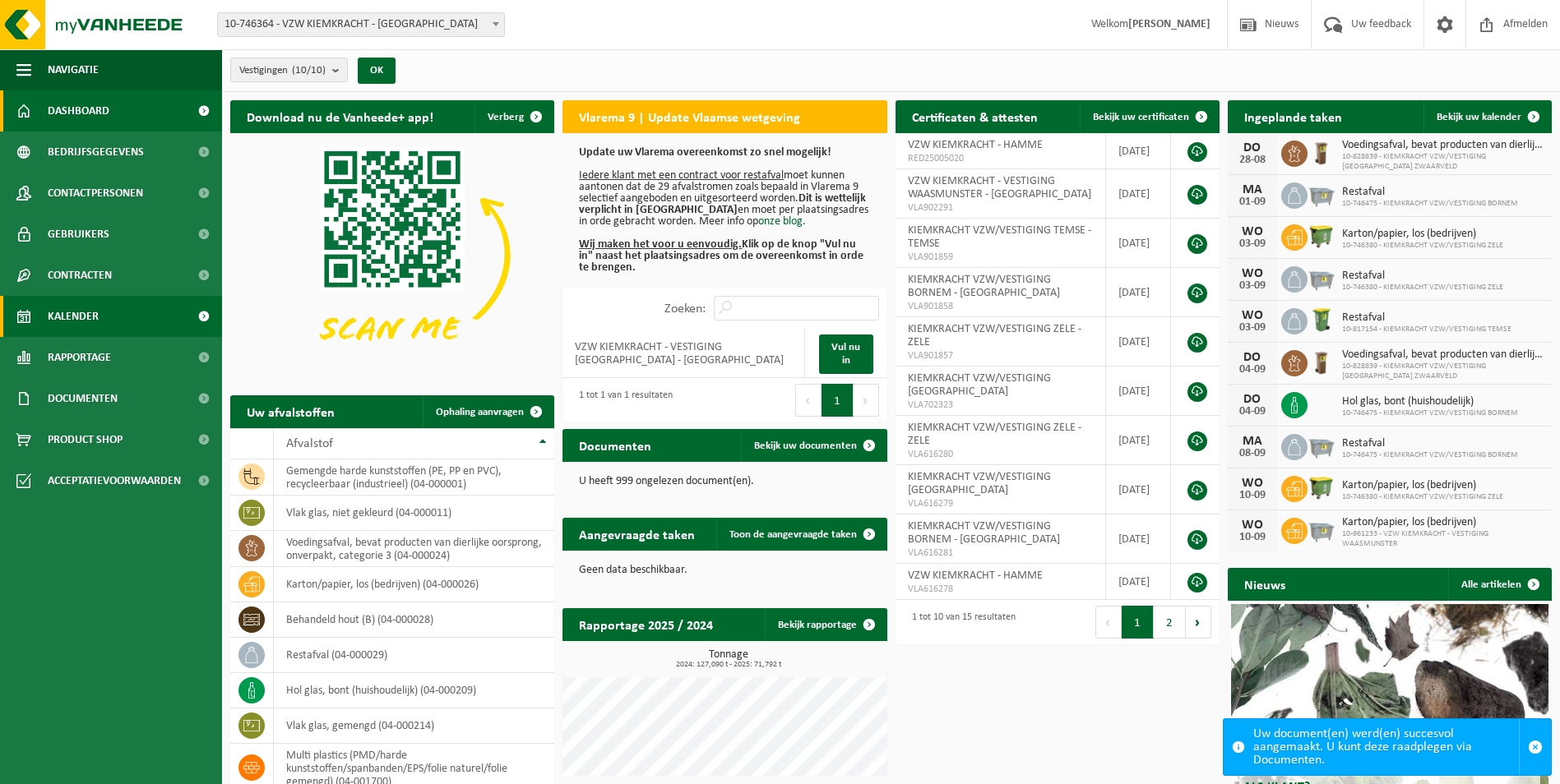
click at [84, 312] on span "Kalender" at bounding box center [73, 317] width 51 height 41
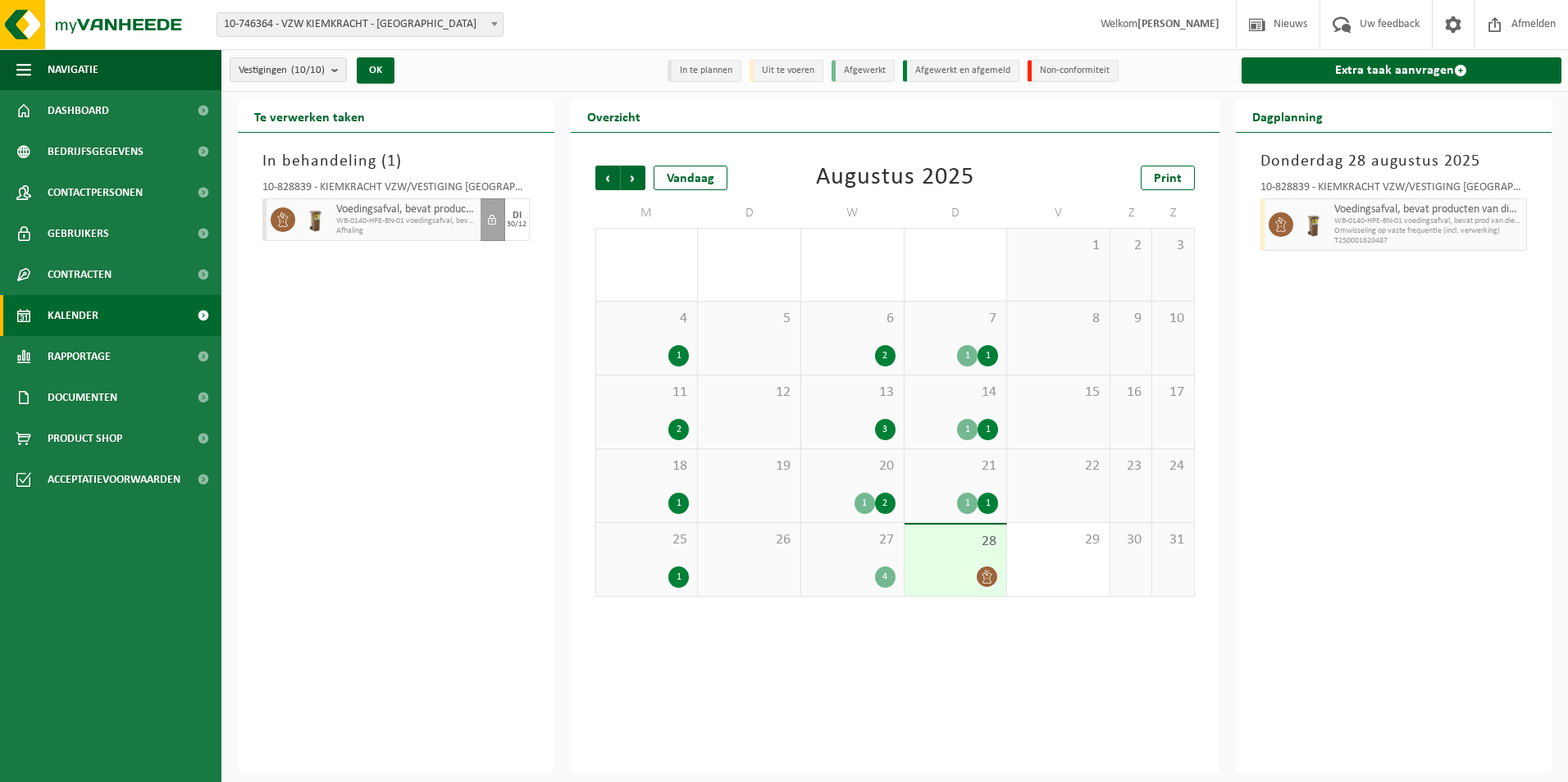
click at [496, 24] on b at bounding box center [494, 24] width 7 height 4
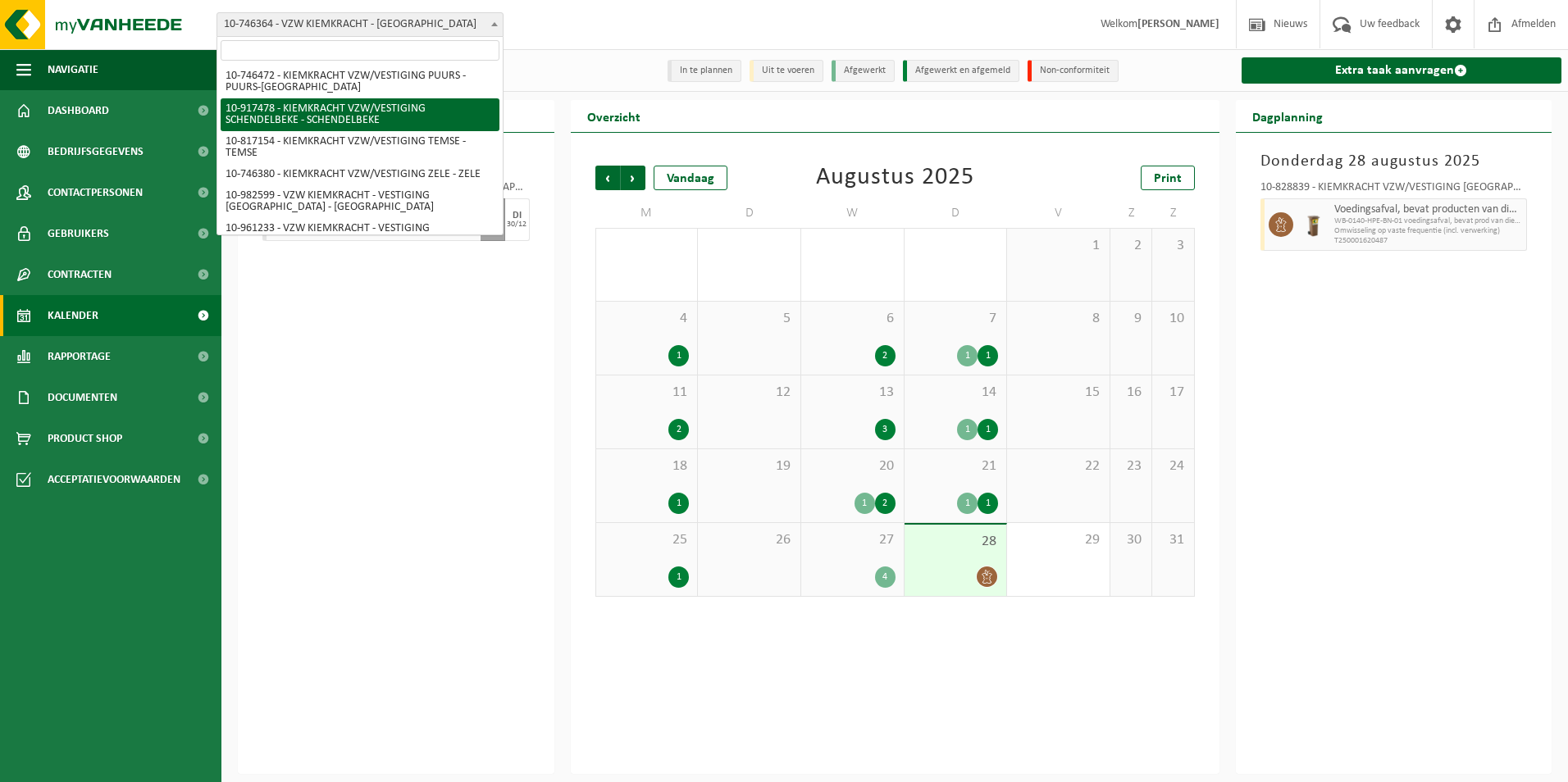
scroll to position [141, 0]
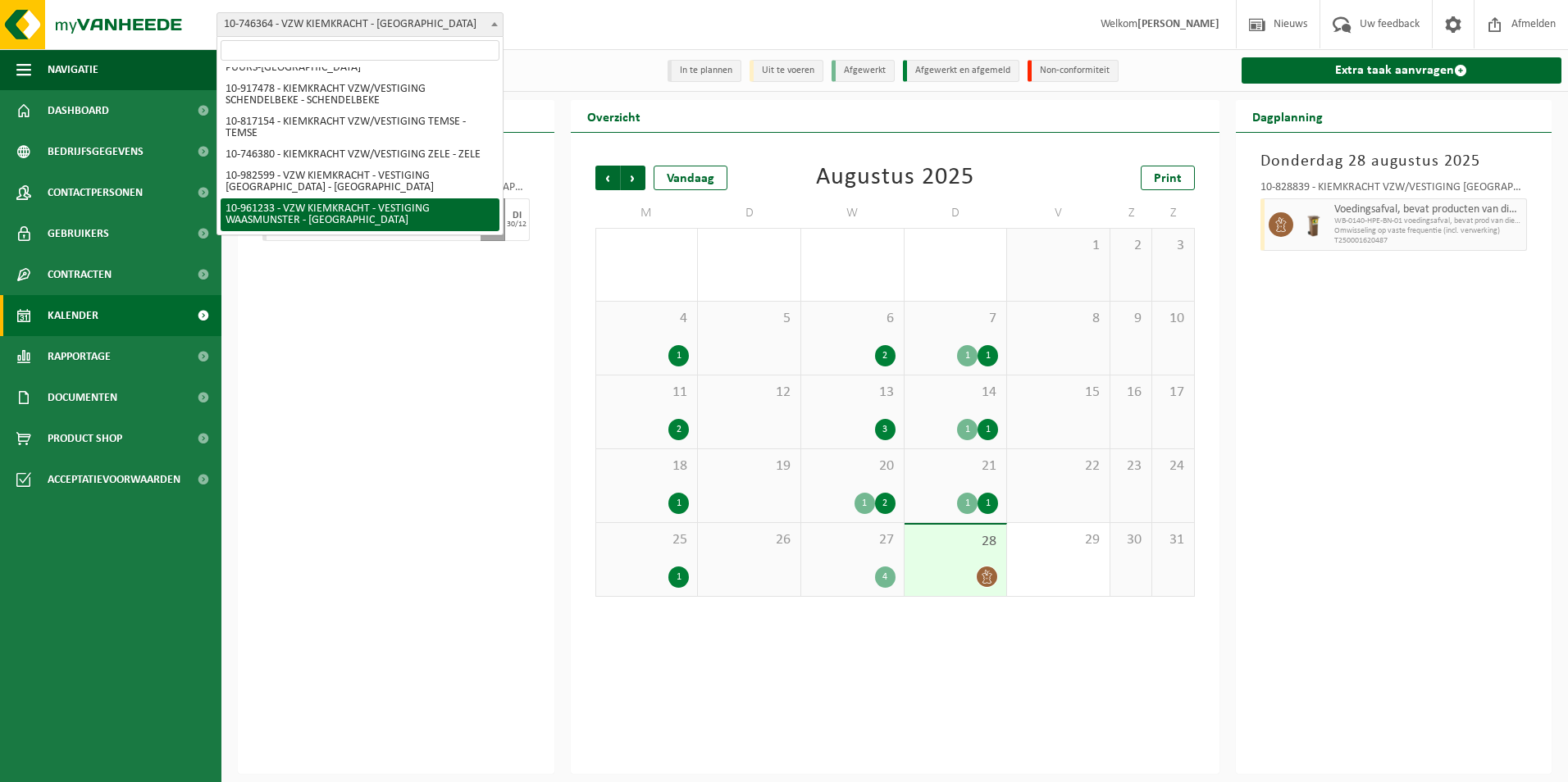
select select "149924"
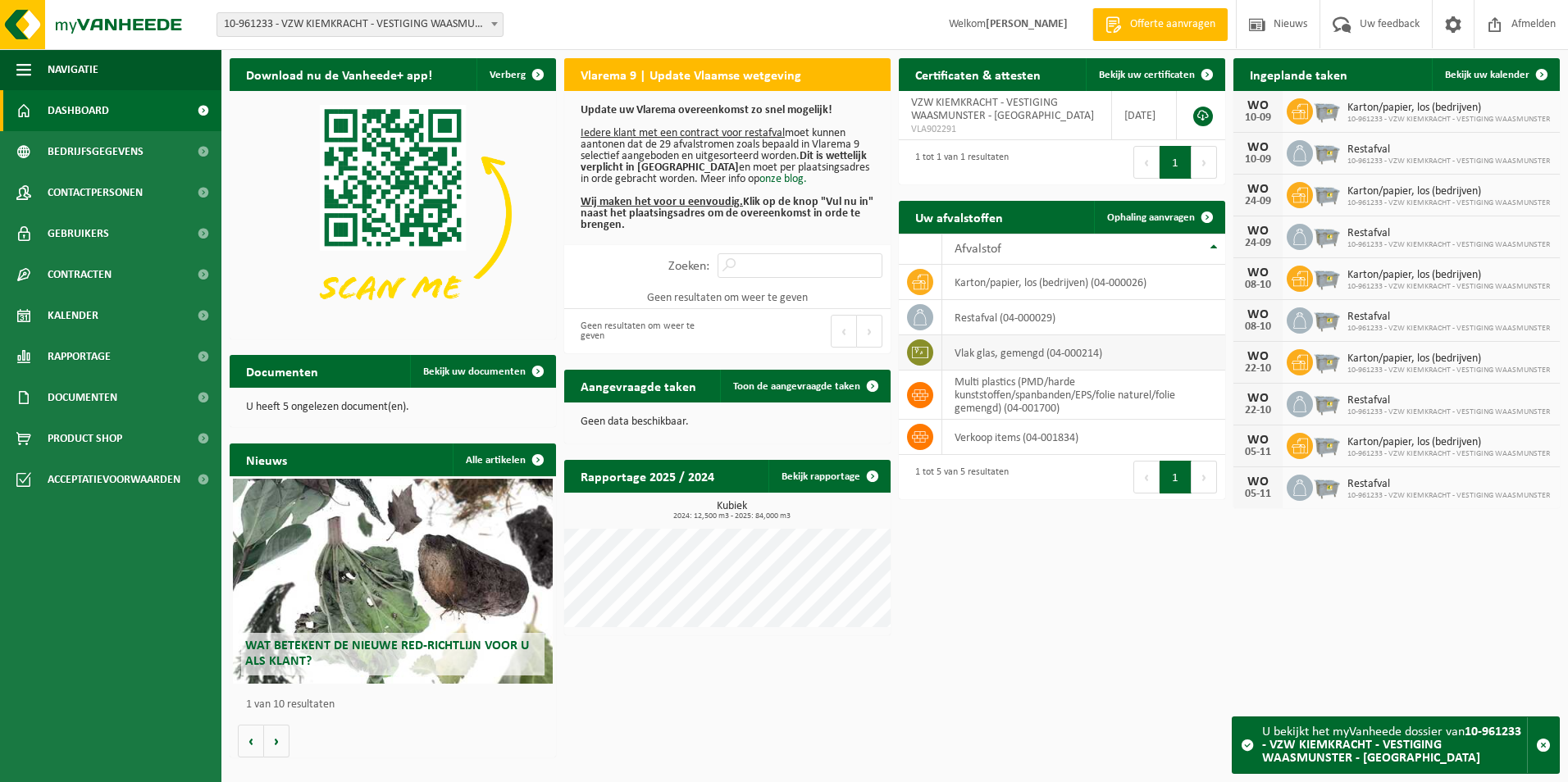
click at [975, 353] on td "vlak glas, gemengd (04-000214)" at bounding box center [1084, 353] width 283 height 36
click at [1160, 223] on span "Ophaling aanvragen" at bounding box center [1151, 217] width 88 height 11
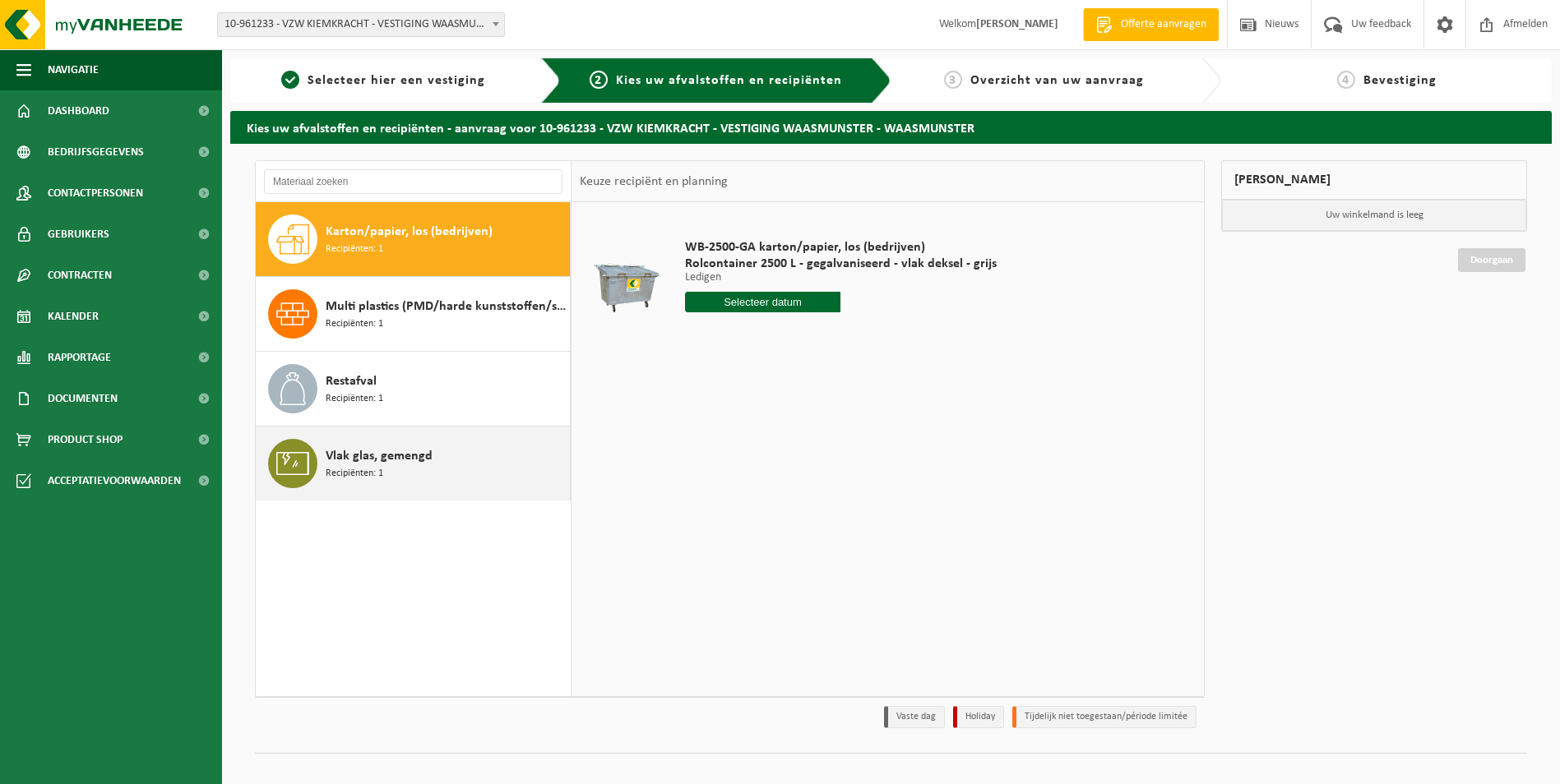
click at [377, 459] on span "Vlak glas, gemengd" at bounding box center [379, 457] width 107 height 20
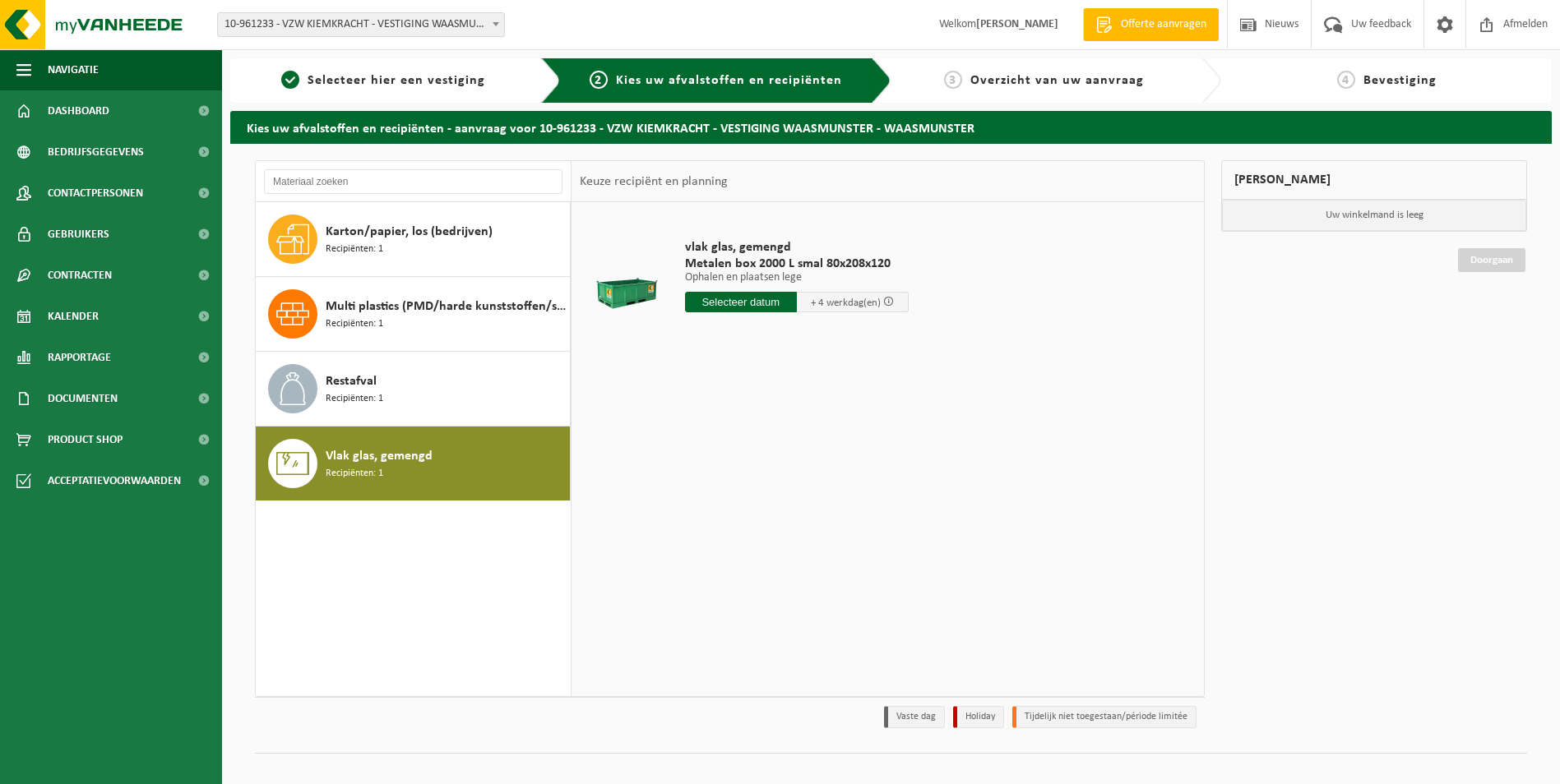
click at [759, 309] on input "text" at bounding box center [740, 302] width 112 height 21
click at [821, 501] on div "29" at bounding box center [815, 501] width 29 height 27
type input "Van [DATE]"
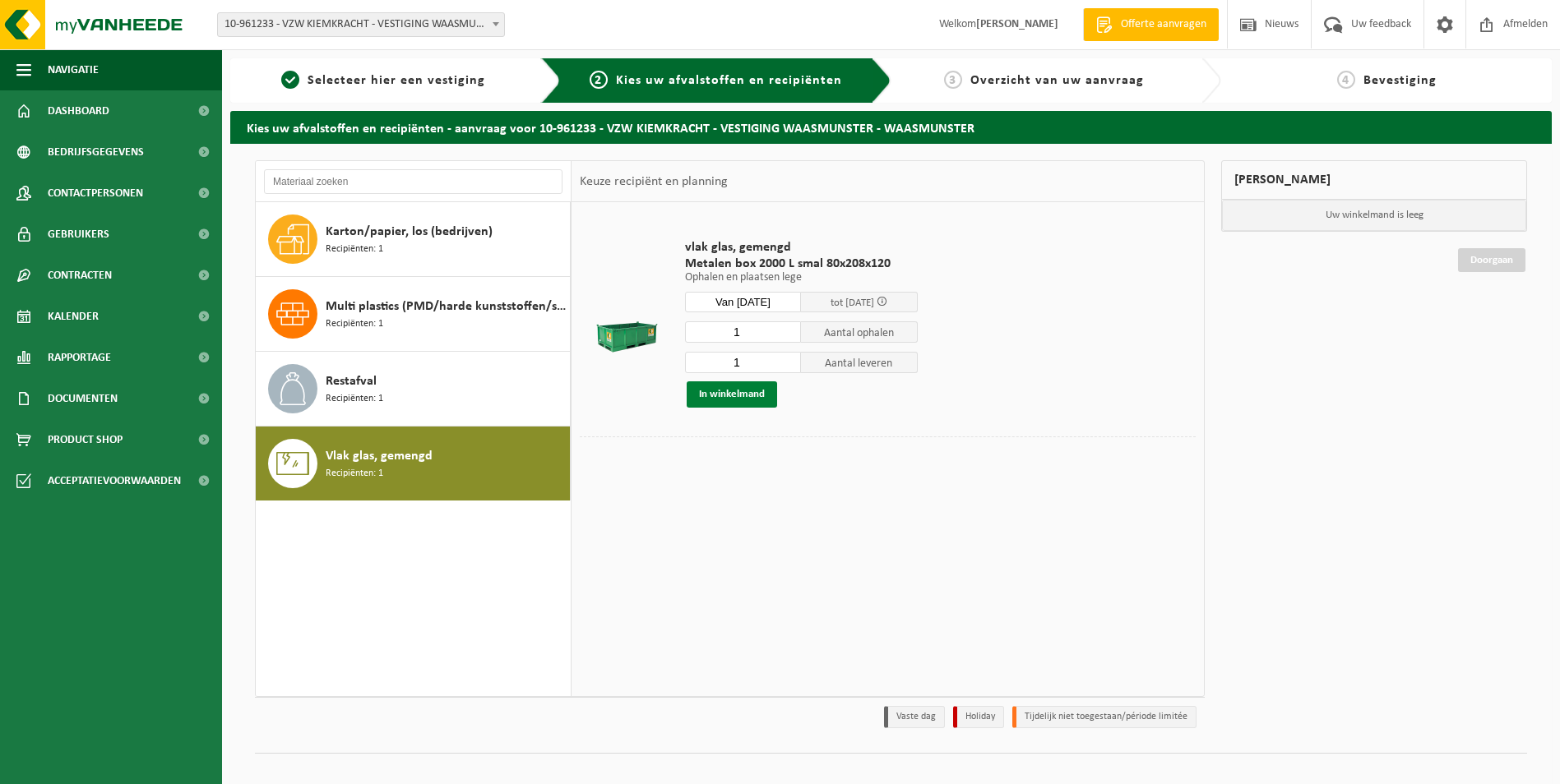
click at [713, 396] on button "In winkelmand" at bounding box center [731, 394] width 90 height 27
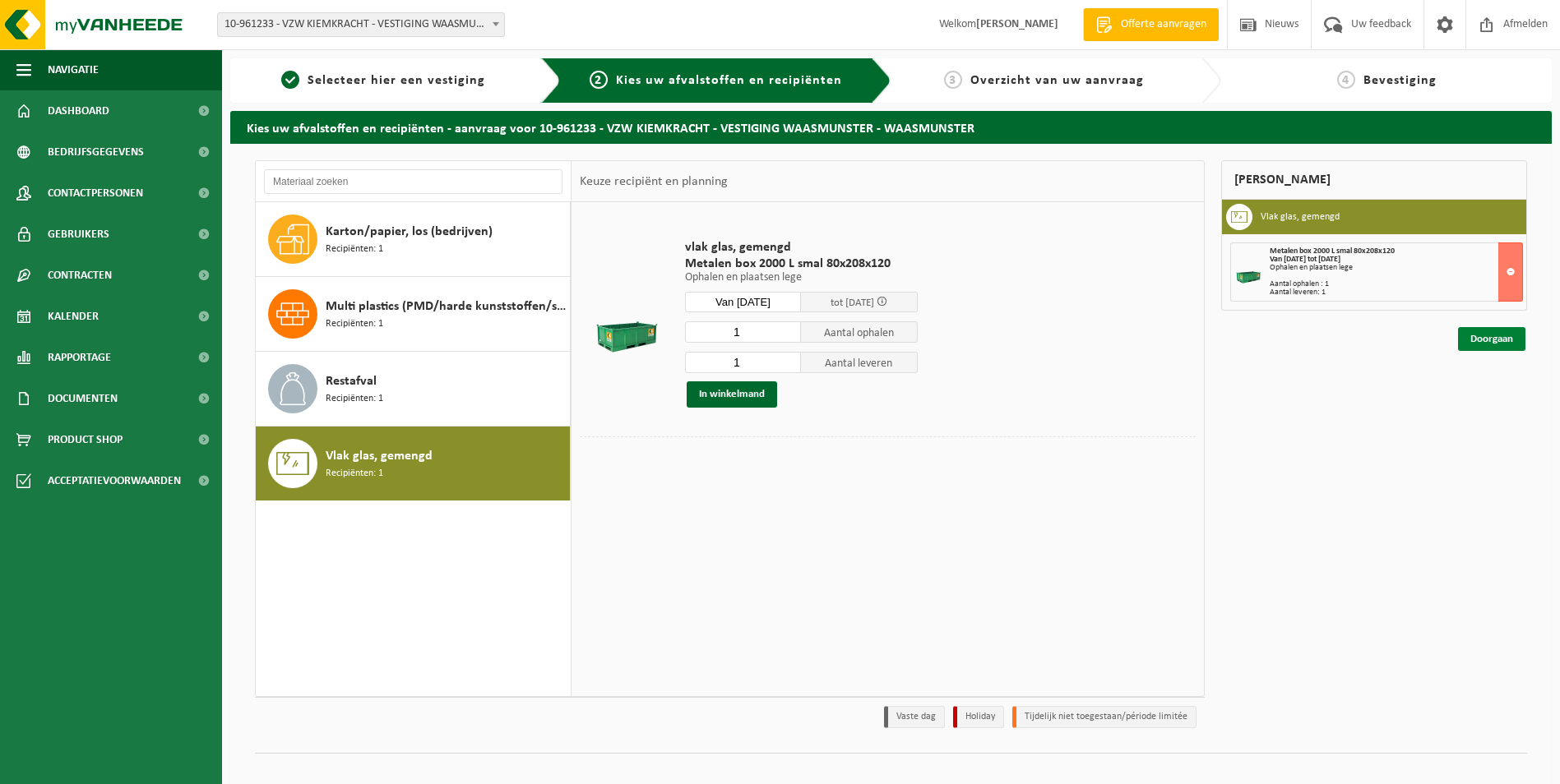
click at [1490, 336] on link "Doorgaan" at bounding box center [1491, 339] width 67 height 24
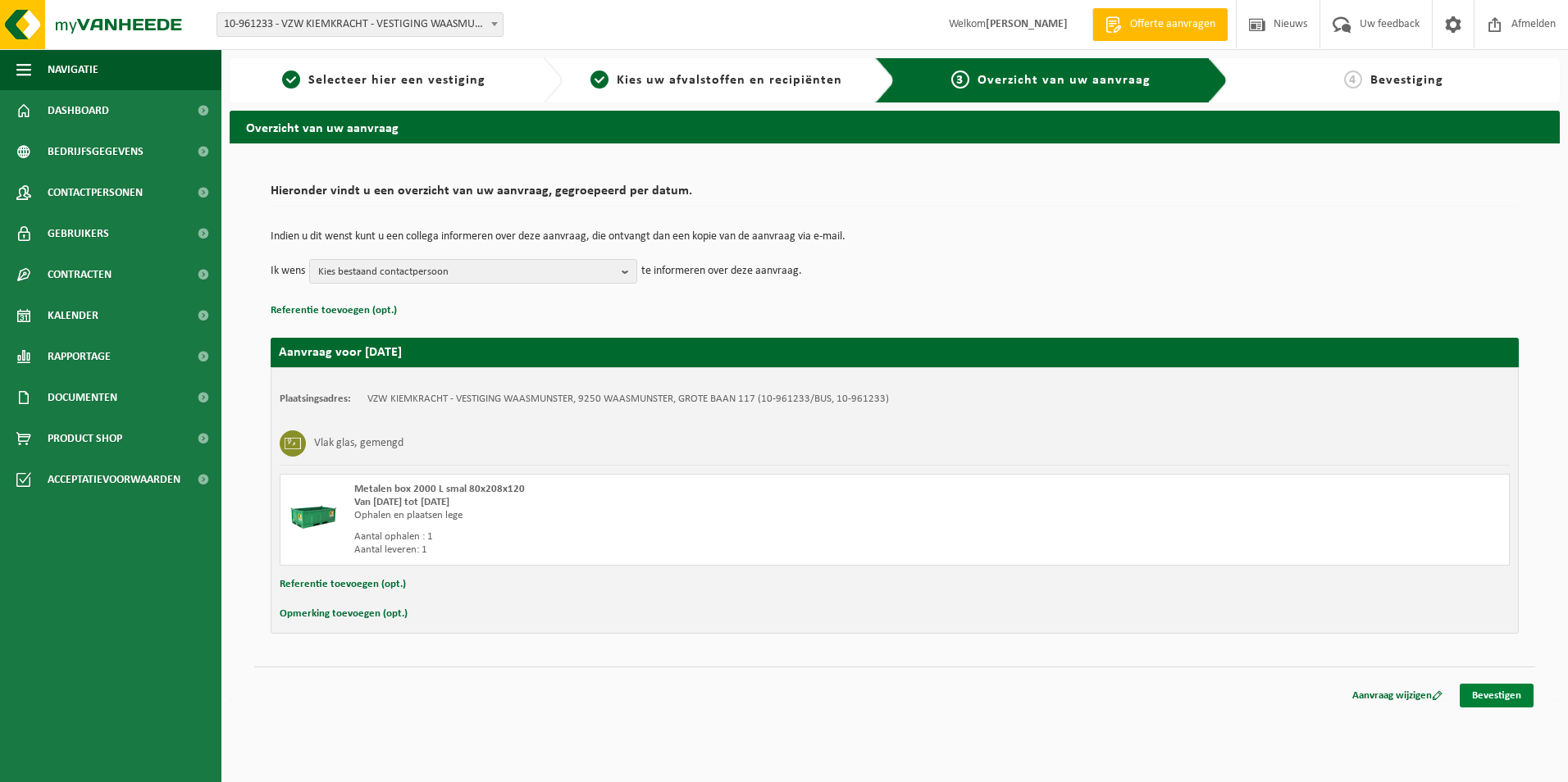
click at [1511, 698] on link "Bevestigen" at bounding box center [1496, 695] width 74 height 24
